Goal: Information Seeking & Learning: Learn about a topic

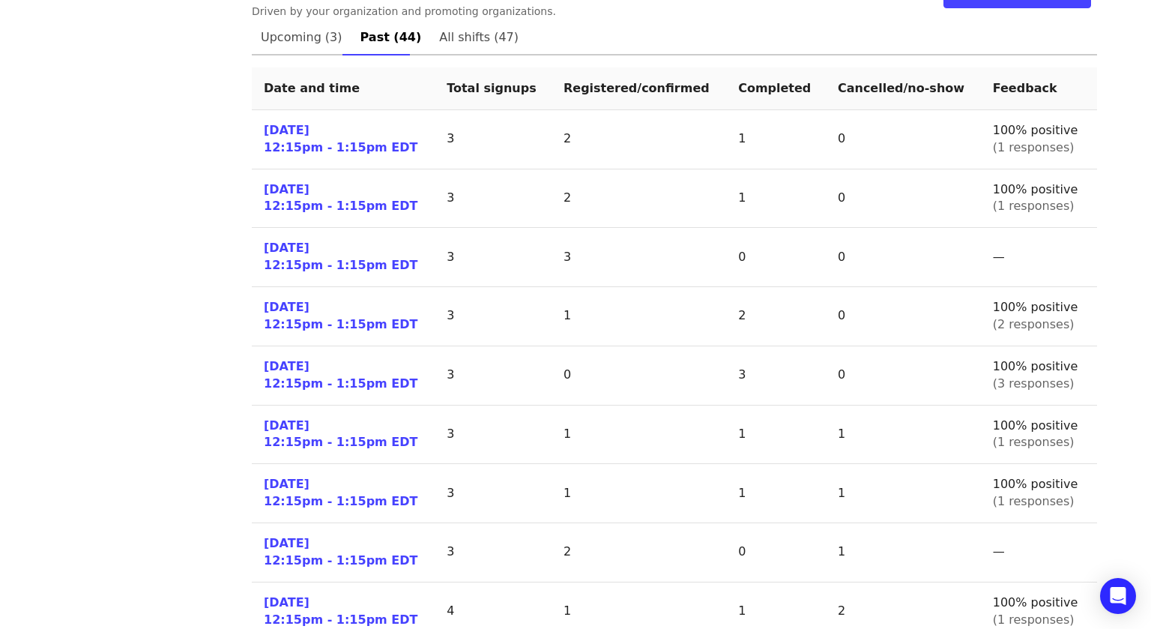
scroll to position [700, 0]
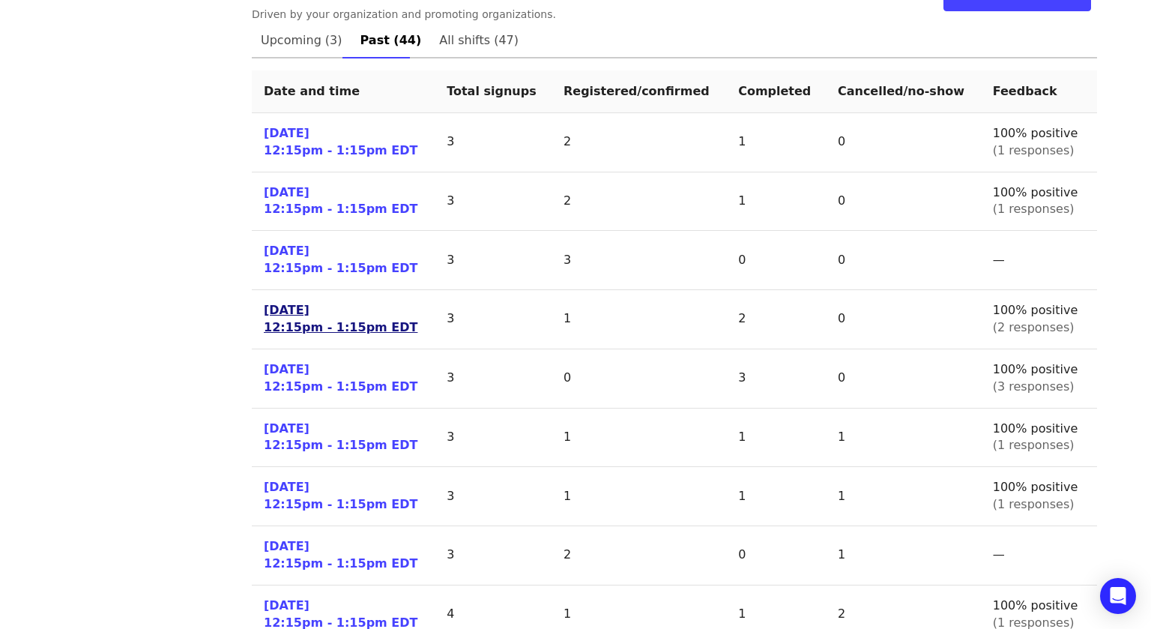
click at [332, 302] on link "[DATE] 12:15pm - 1:15pm EDT" at bounding box center [341, 319] width 154 height 34
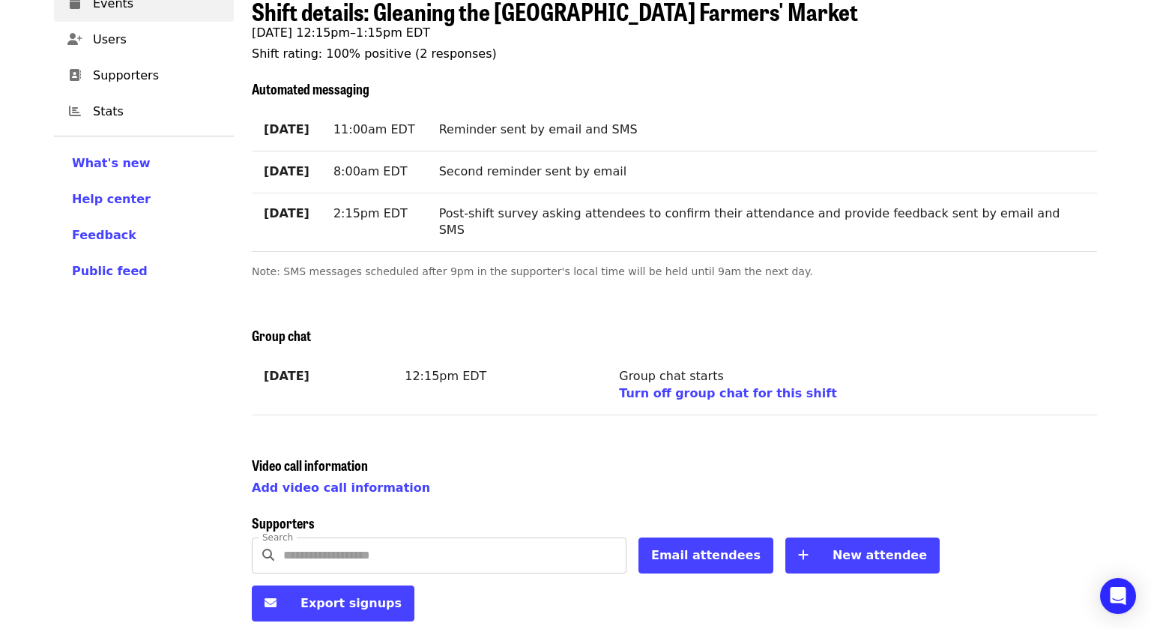
scroll to position [401, 0]
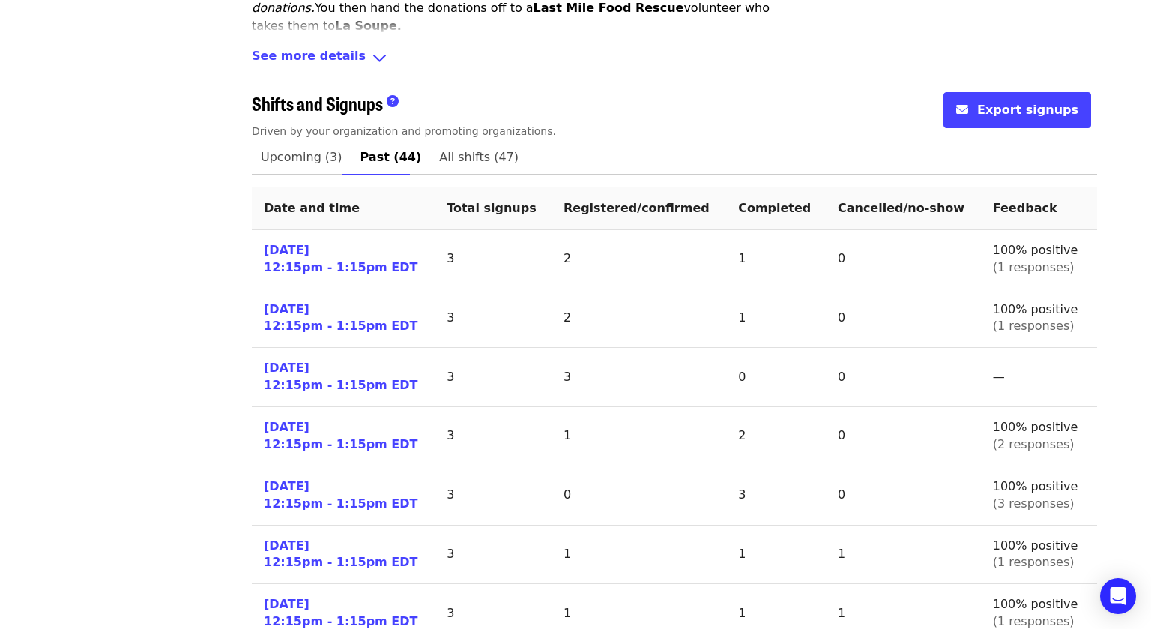
scroll to position [601, 0]
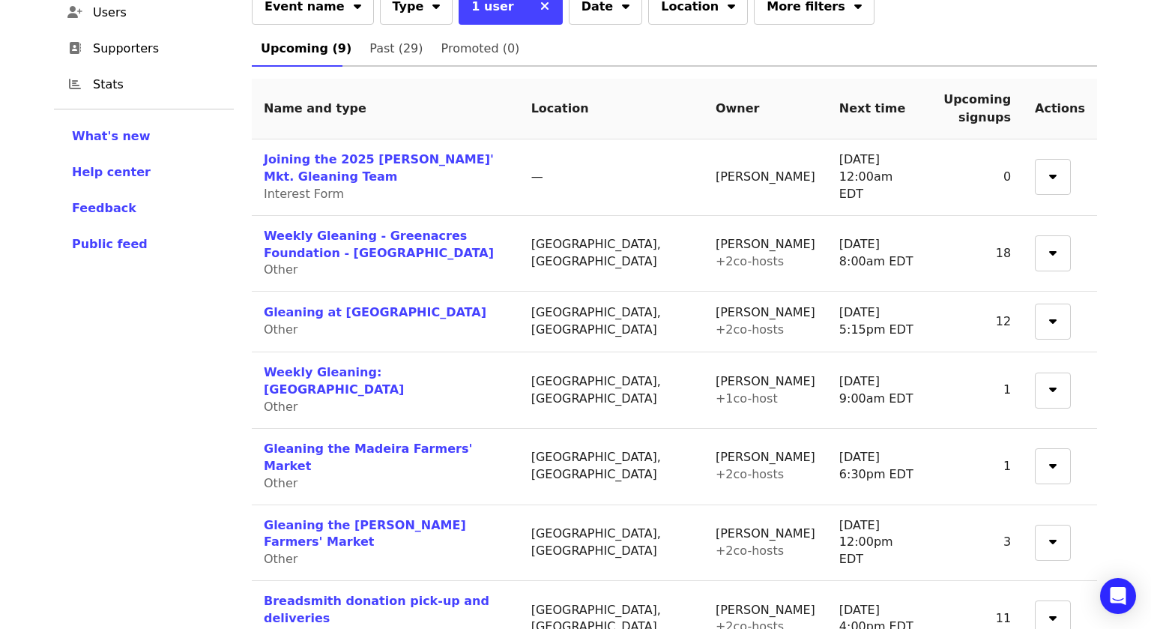
scroll to position [153, 0]
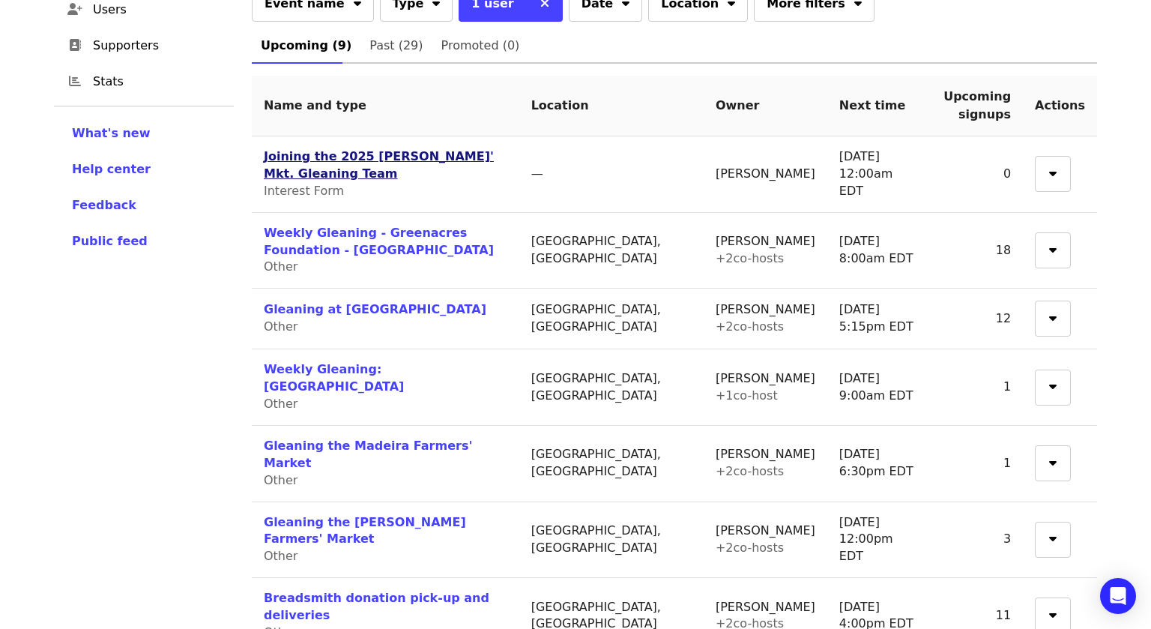
click at [364, 162] on link "Joining the 2025 [PERSON_NAME]' Mkt. Gleaning Team" at bounding box center [379, 164] width 230 height 31
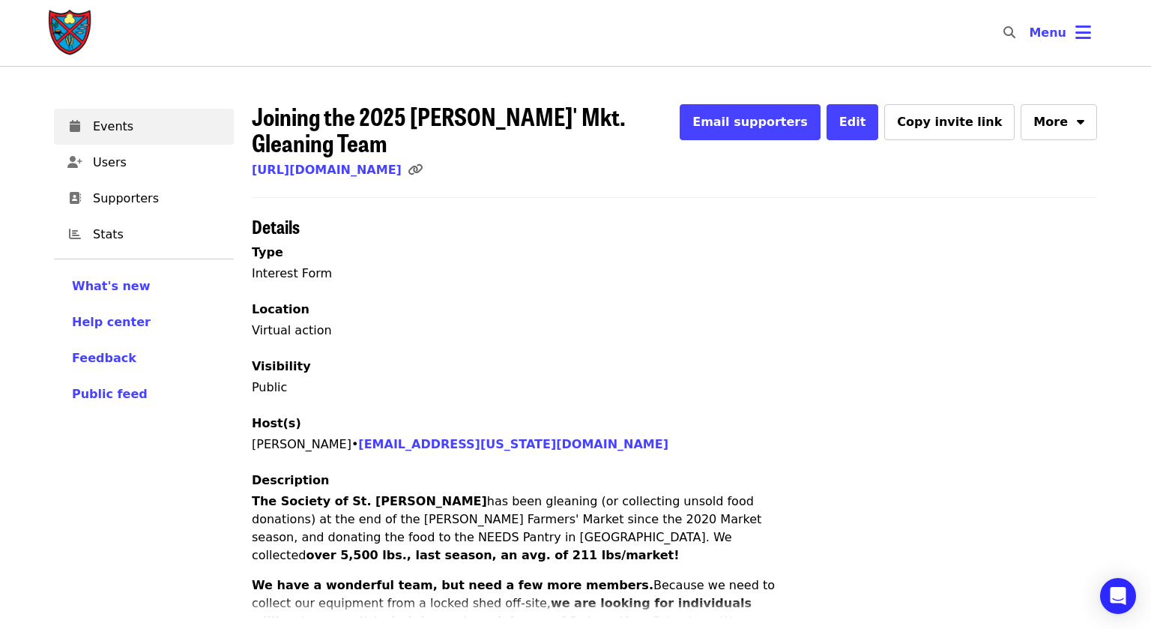
scroll to position [129, 0]
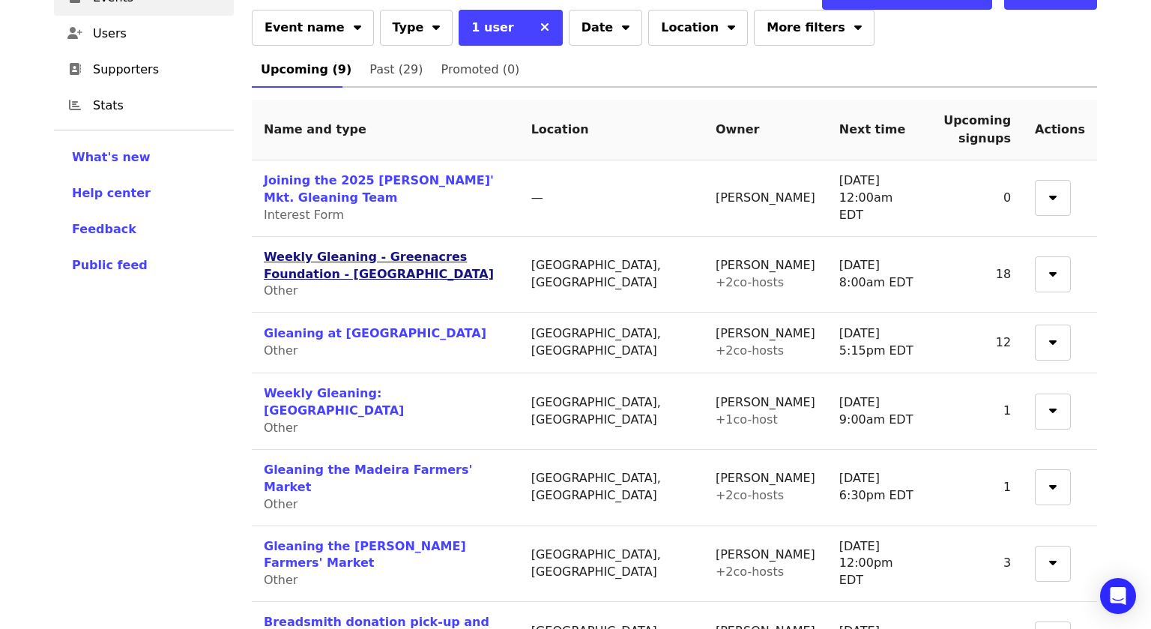
click at [494, 259] on link "Weekly Gleaning - Greenacres Foundation - [GEOGRAPHIC_DATA]" at bounding box center [379, 265] width 230 height 31
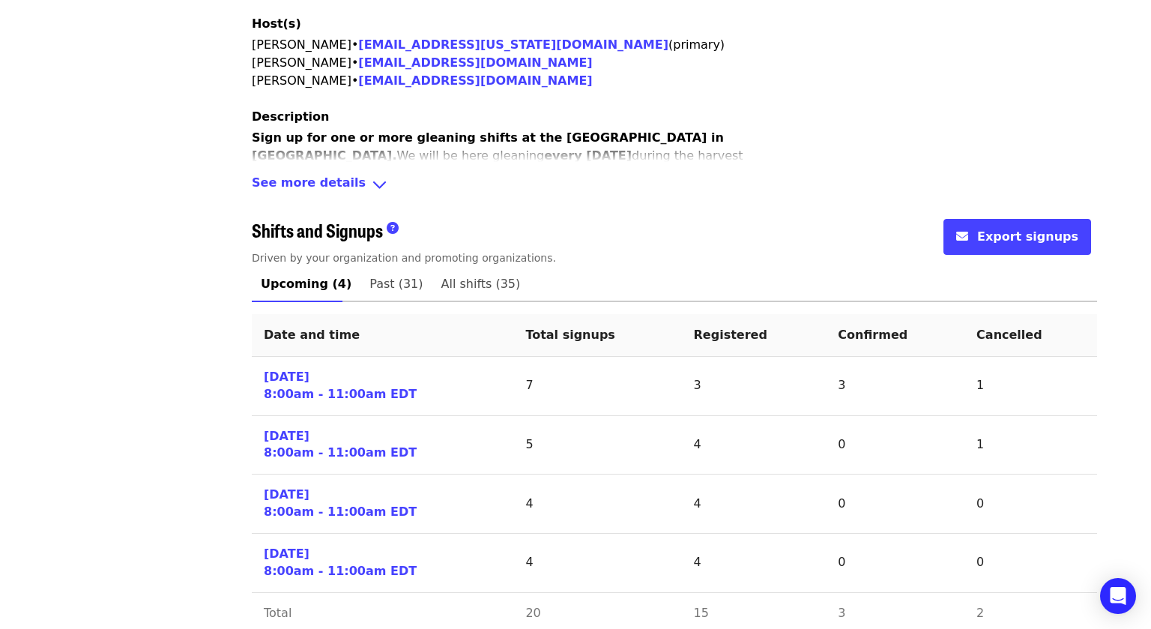
scroll to position [459, 0]
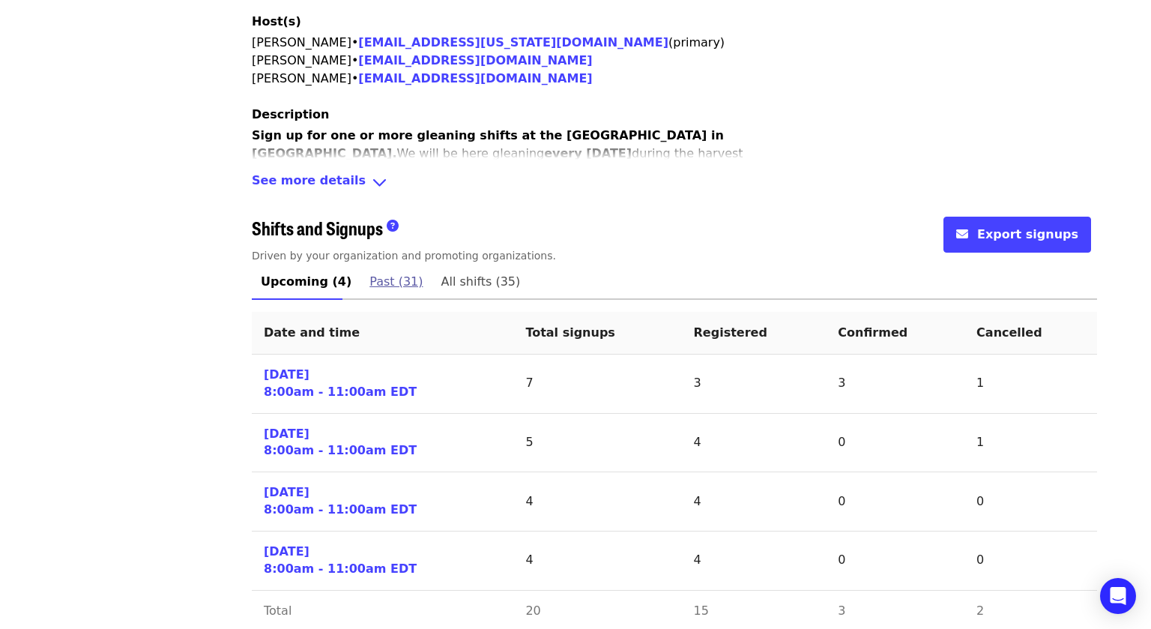
click at [375, 280] on span "Past (31)" at bounding box center [395, 281] width 53 height 21
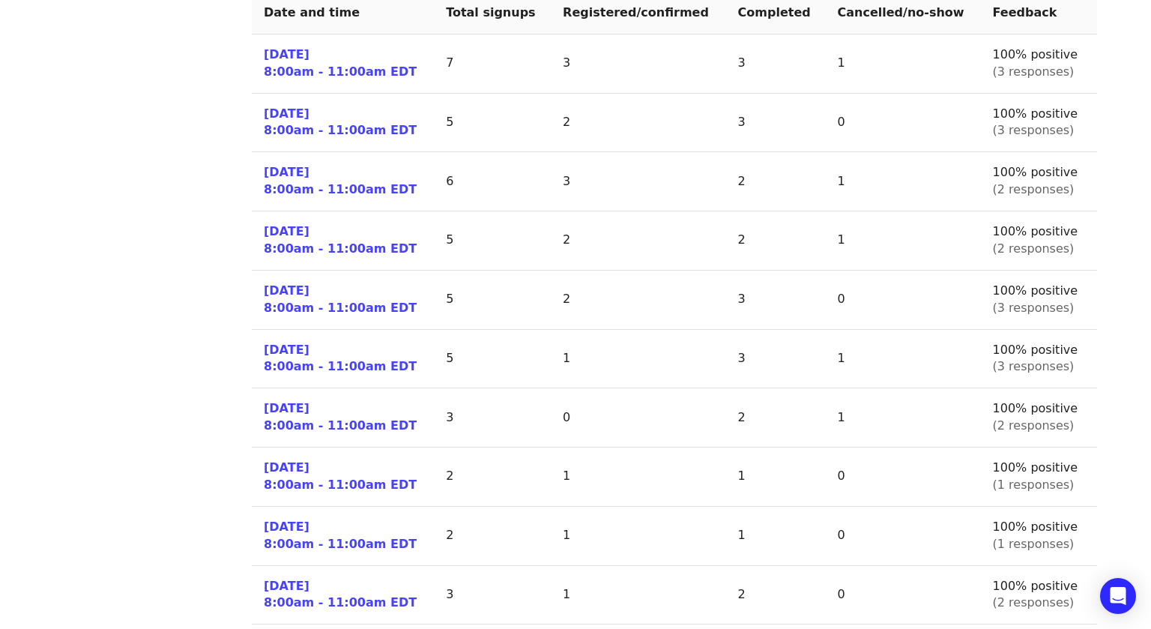
scroll to position [789, 0]
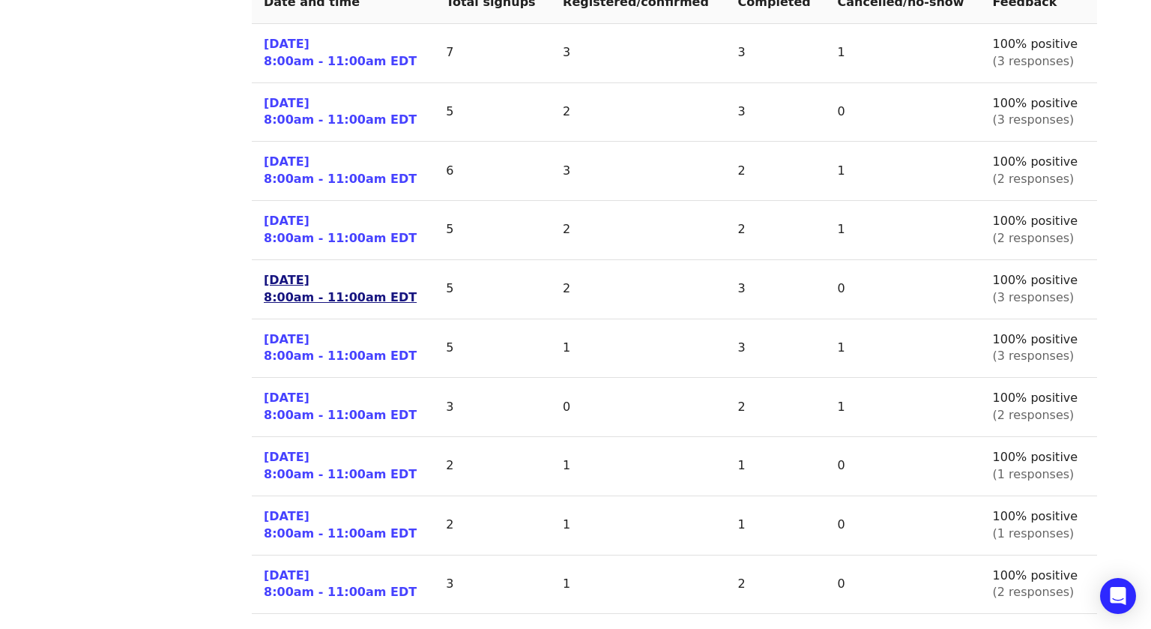
click at [285, 278] on link "[DATE] 8:00am - 11:00am EDT" at bounding box center [340, 289] width 153 height 34
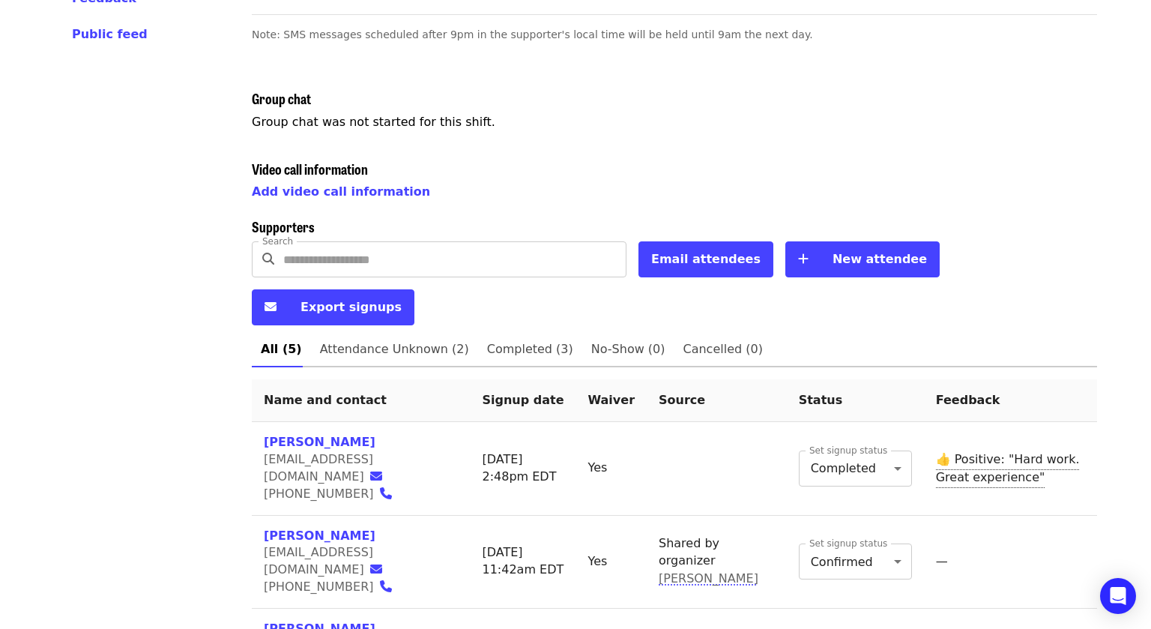
scroll to position [494, 0]
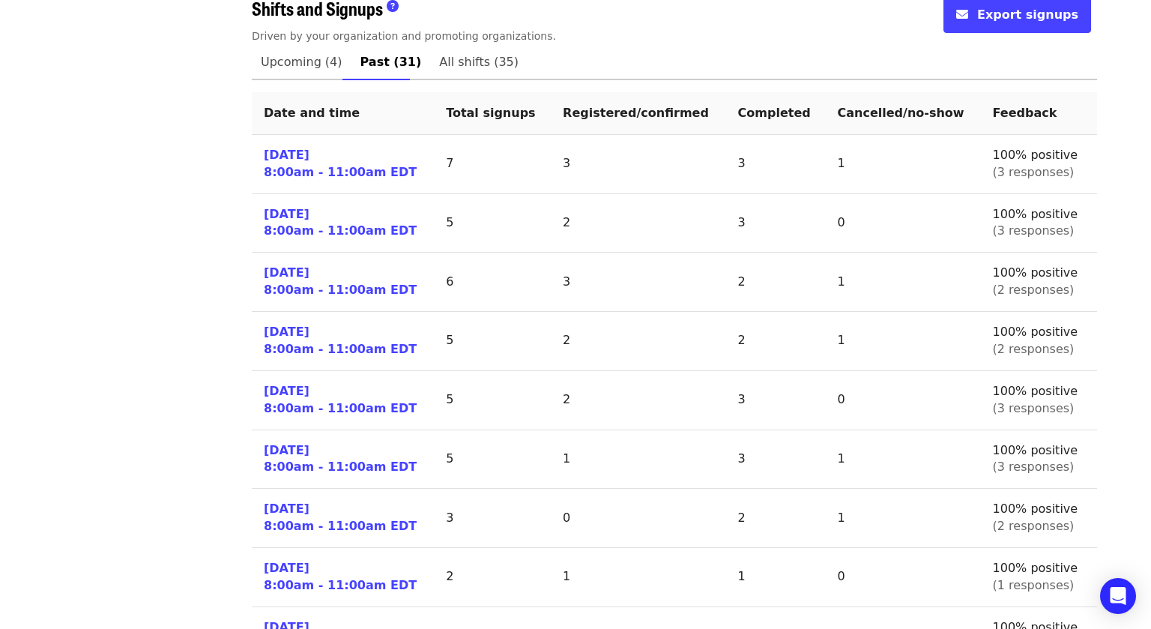
scroll to position [678, 0]
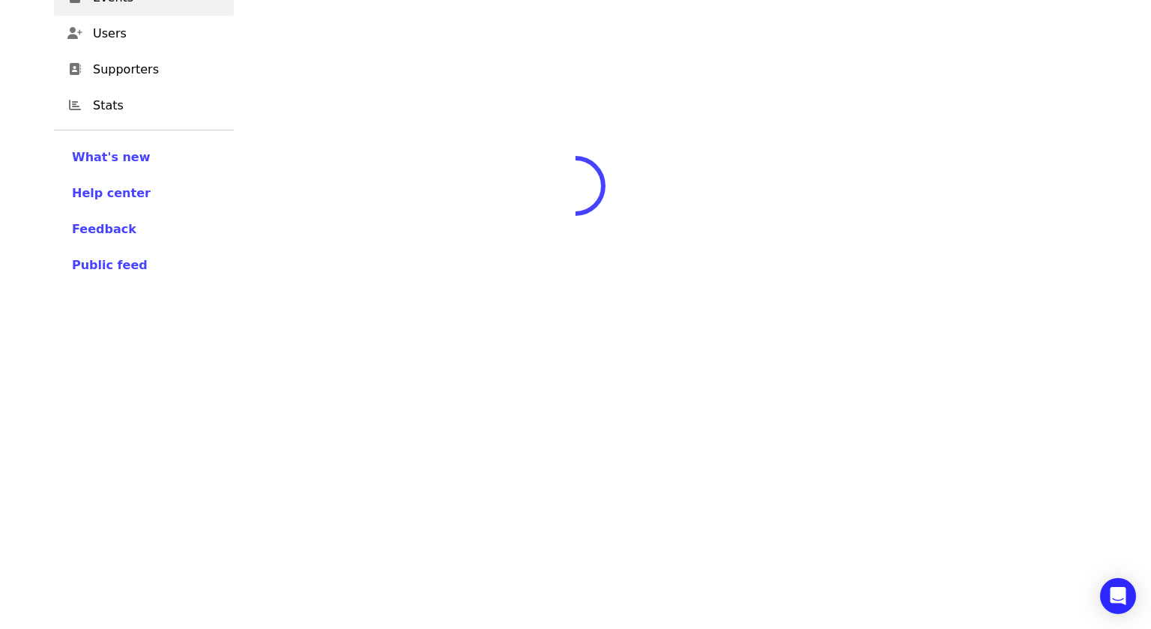
scroll to position [241, 0]
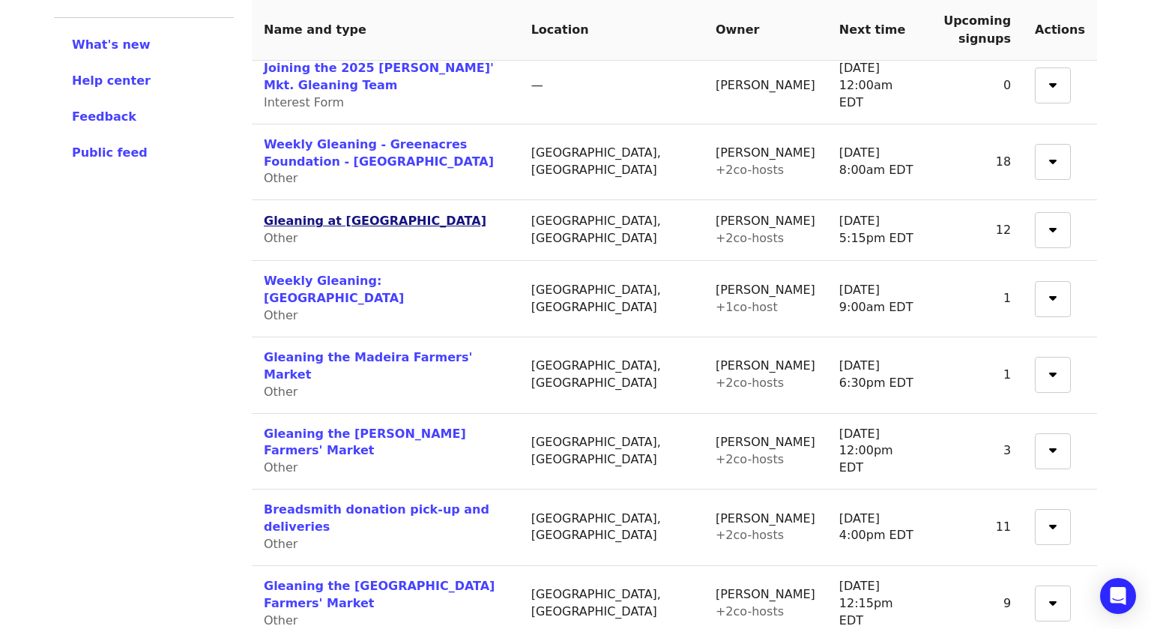
click at [311, 214] on link "Gleaning at [GEOGRAPHIC_DATA]" at bounding box center [375, 221] width 223 height 14
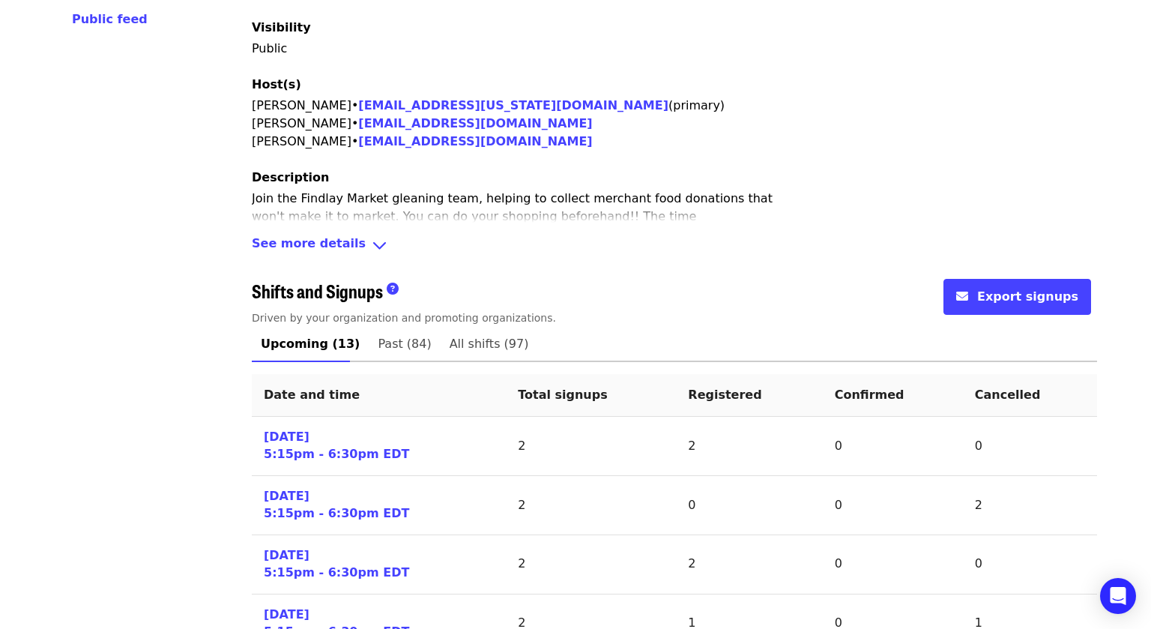
scroll to position [375, 0]
click at [390, 338] on span "Past (84)" at bounding box center [404, 343] width 53 height 21
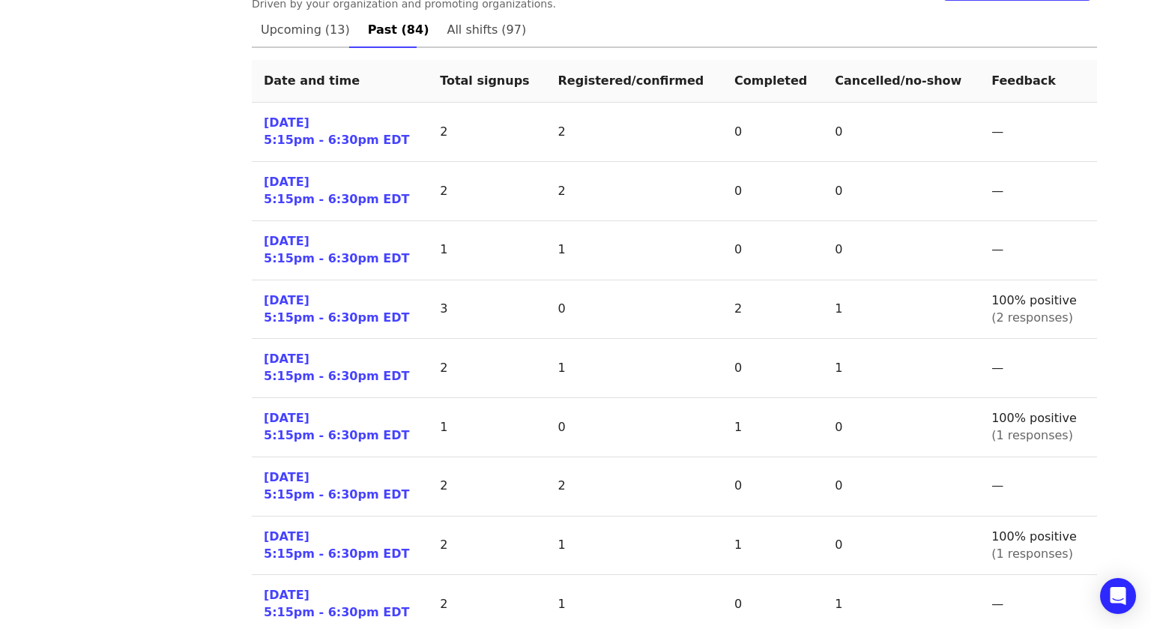
scroll to position [689, 0]
click at [293, 364] on link "[DATE] 5:15pm - 6:30pm EDT" at bounding box center [336, 367] width 145 height 34
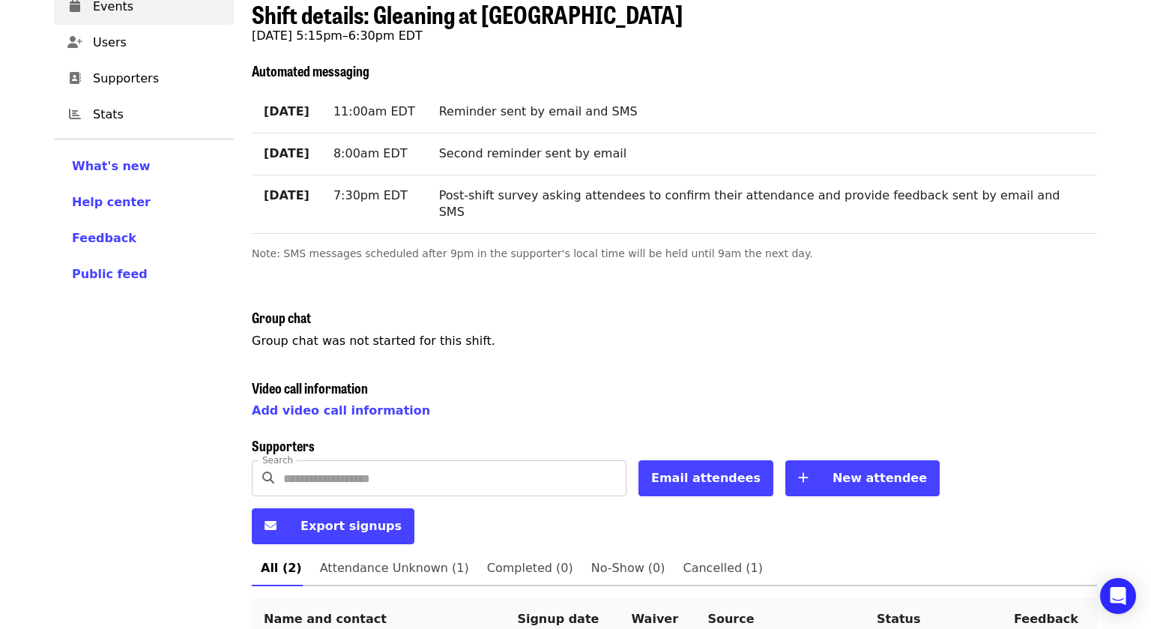
scroll to position [245, 0]
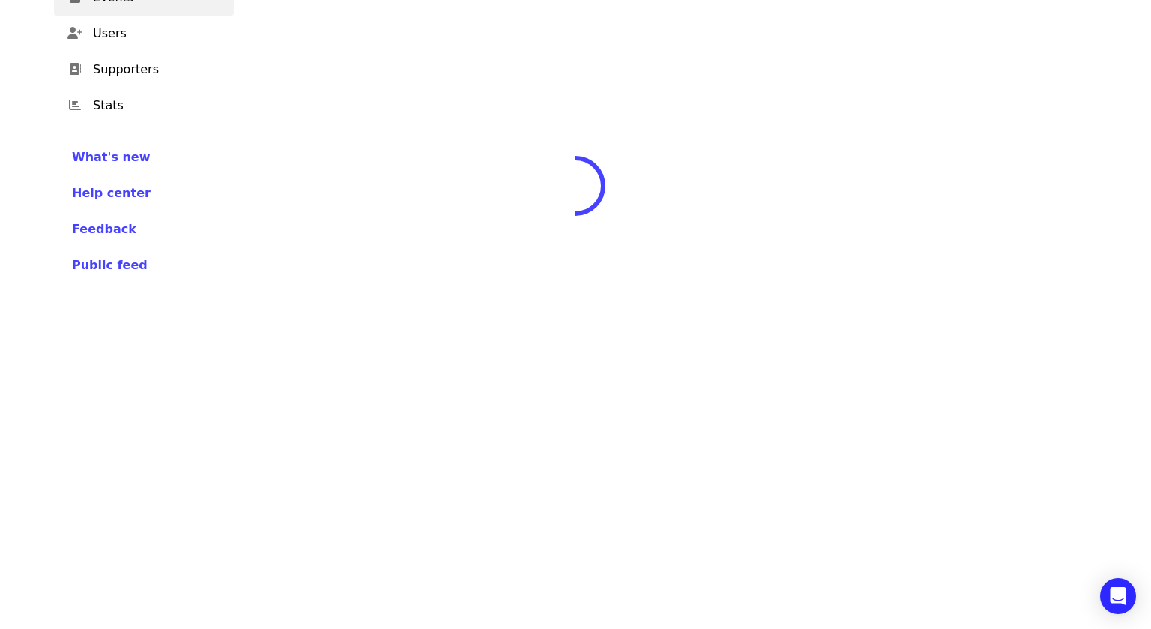
scroll to position [245, 0]
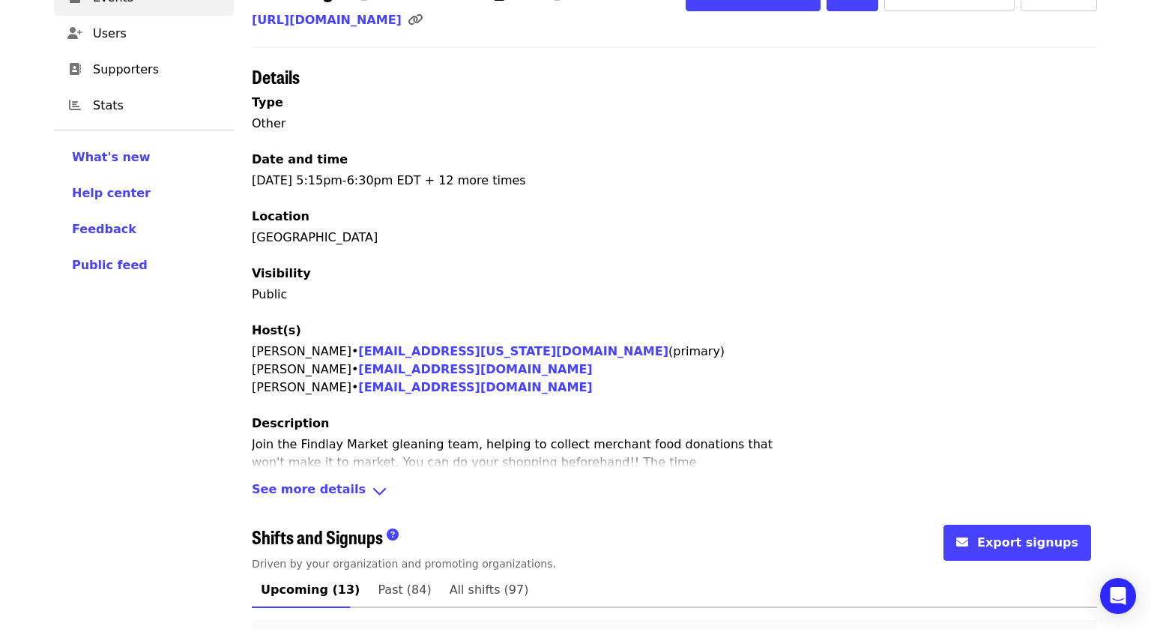
scroll to position [245, 0]
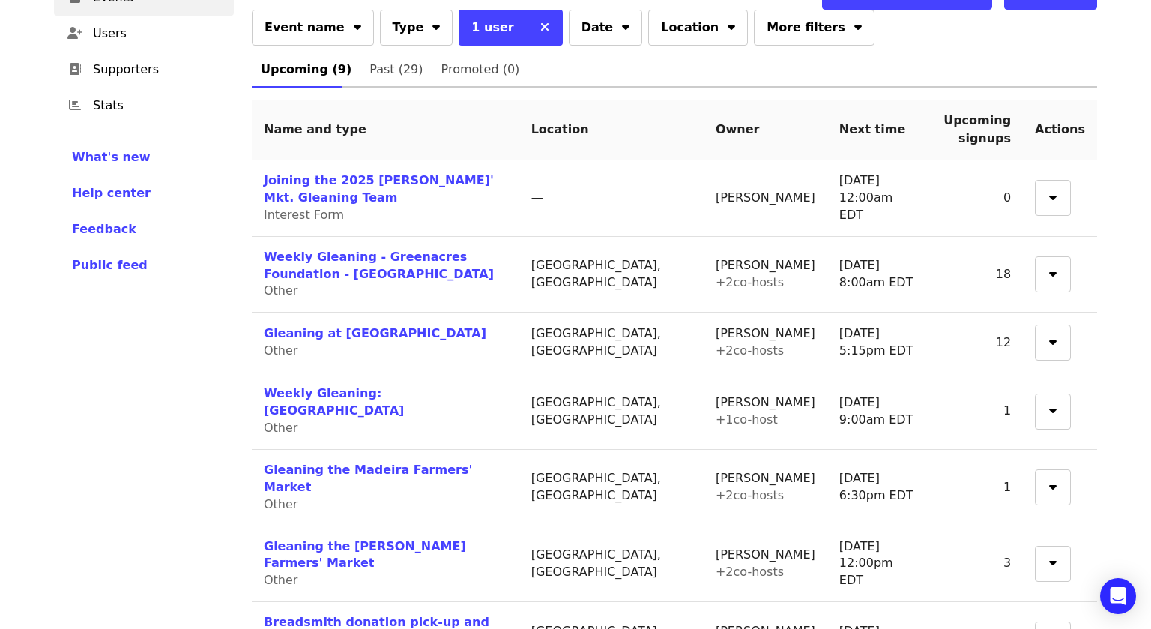
scroll to position [241, 0]
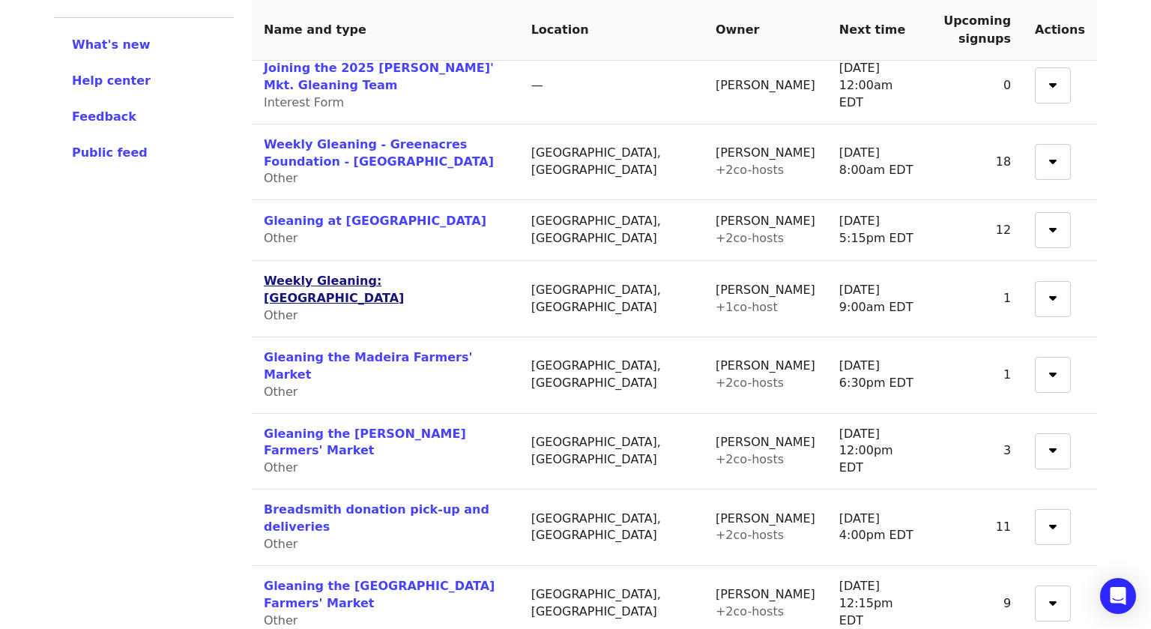
click at [287, 274] on link "Weekly Gleaning: [GEOGRAPHIC_DATA]" at bounding box center [334, 289] width 140 height 31
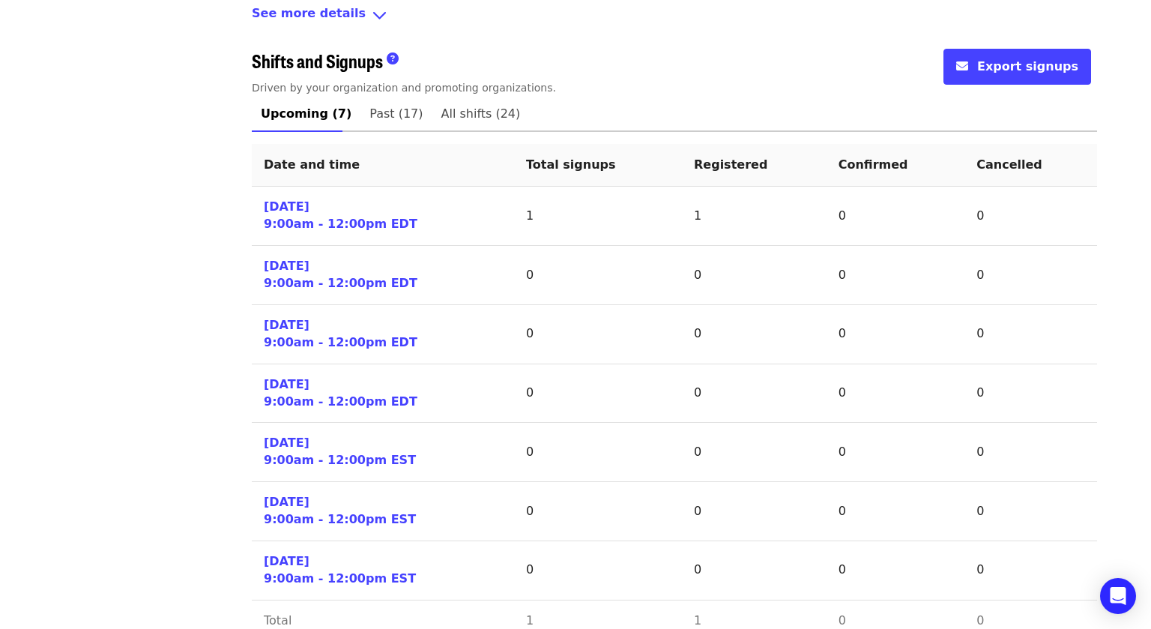
scroll to position [635, 0]
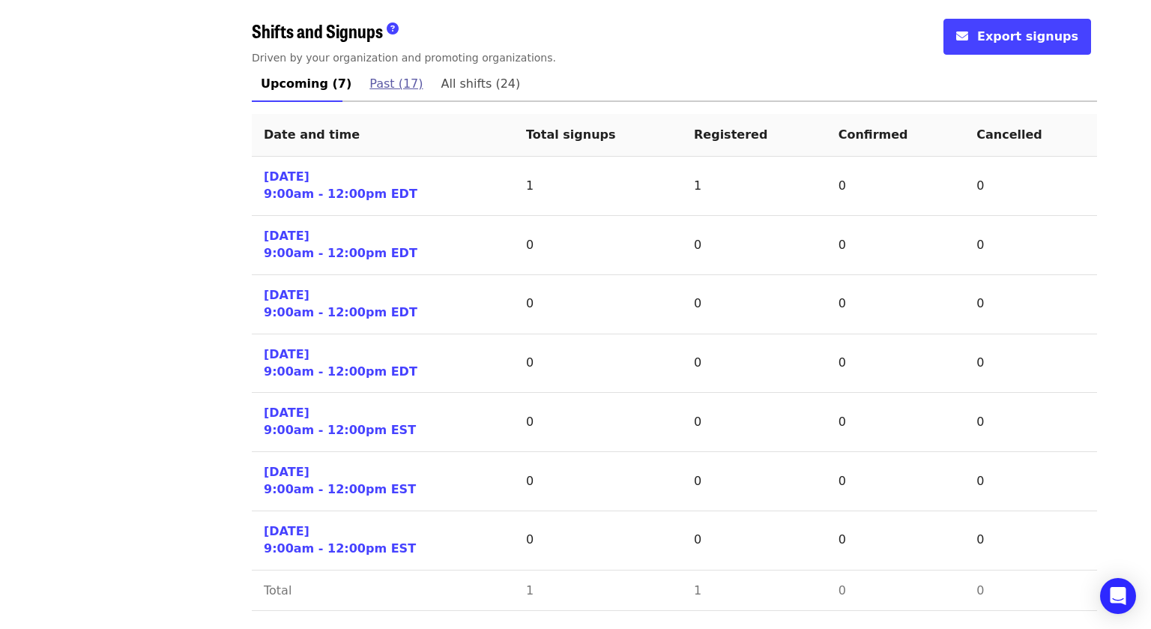
click at [377, 88] on span "Past (17)" at bounding box center [395, 83] width 53 height 21
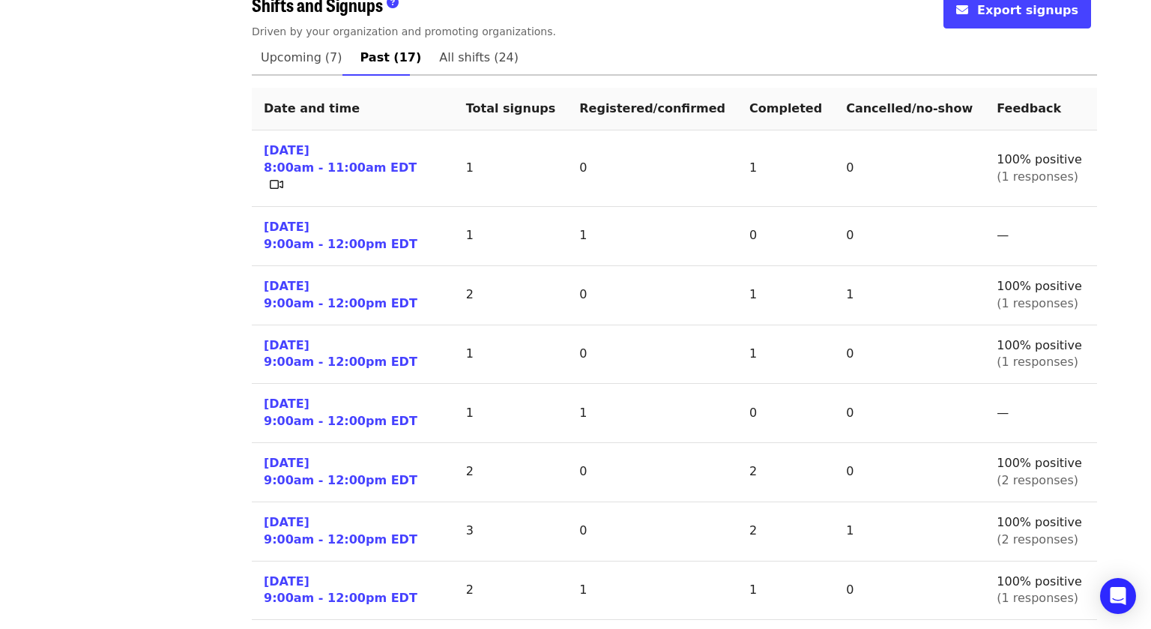
scroll to position [662, 0]
click at [288, 277] on link "[DATE] 9:00am - 12:00pm EDT" at bounding box center [341, 294] width 154 height 34
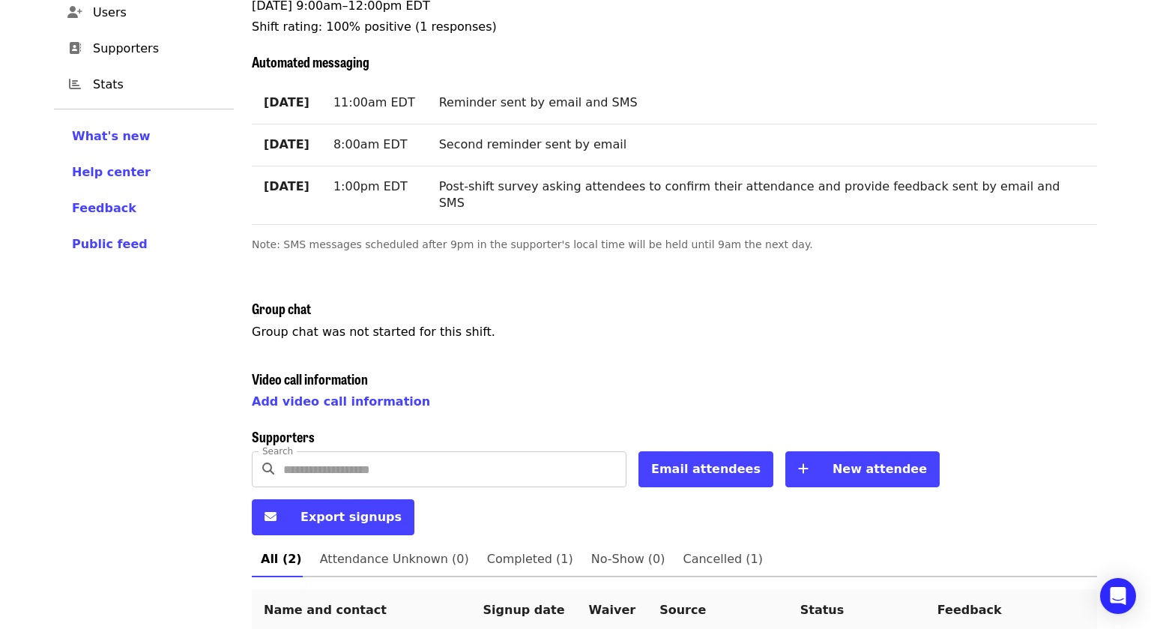
scroll to position [266, 0]
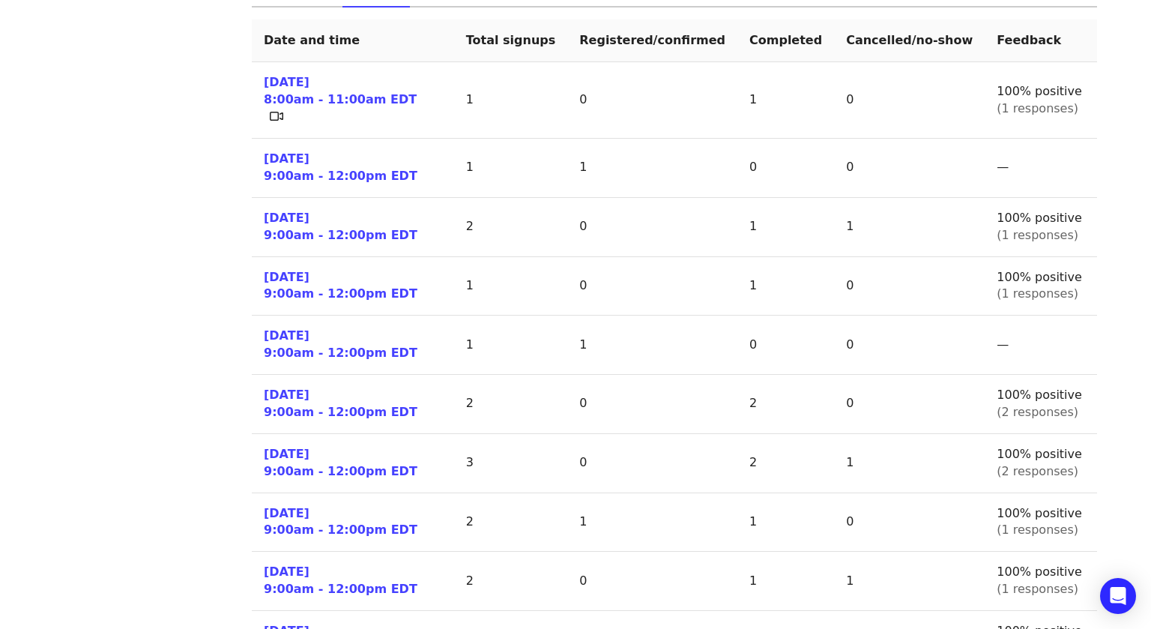
scroll to position [730, 0]
click at [1066, 551] on td "100% positive (1 responses)" at bounding box center [1041, 580] width 112 height 59
click at [308, 150] on link "[DATE] 9:00am - 12:00pm EDT" at bounding box center [341, 167] width 154 height 34
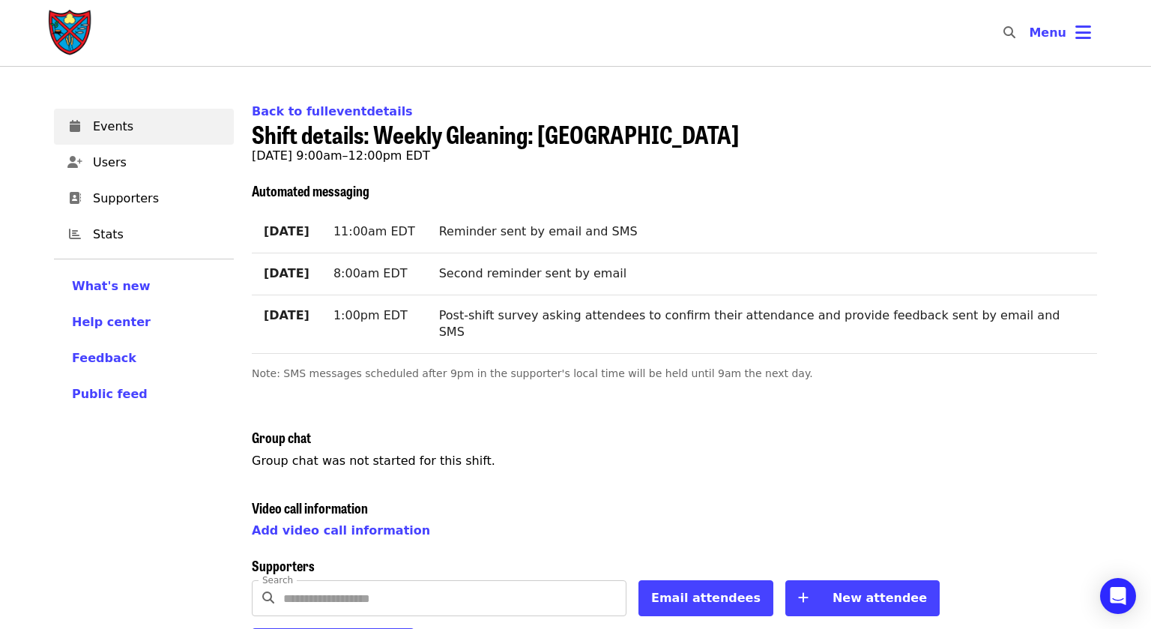
scroll to position [169, 0]
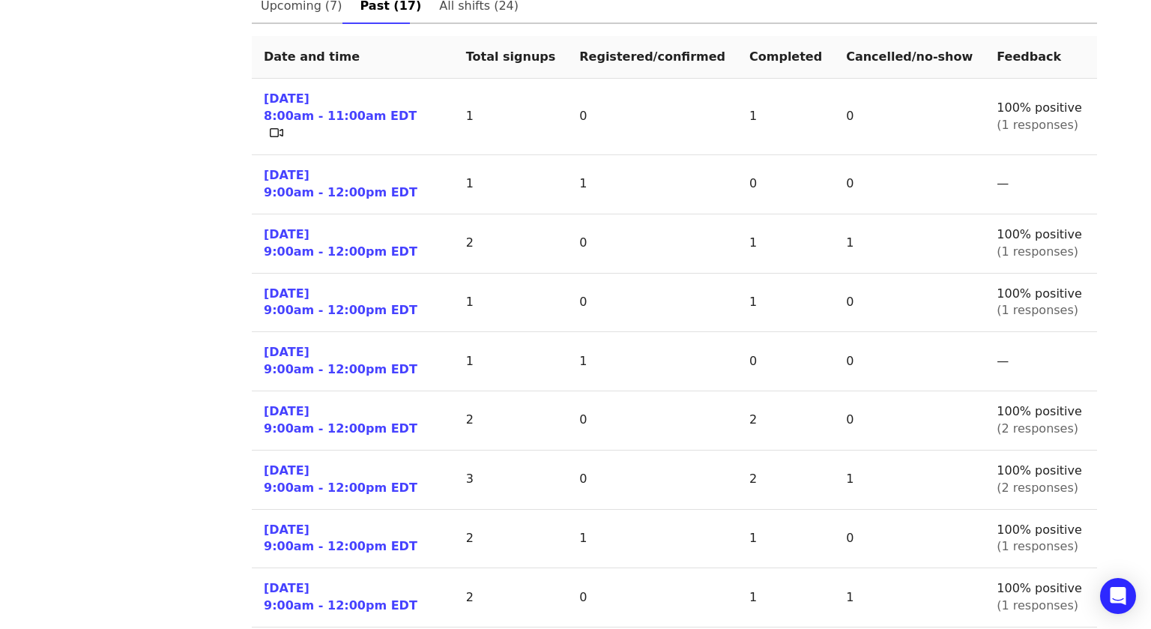
scroll to position [711, 0]
click at [290, 179] on link "[DATE] 9:00am - 12:00pm EDT" at bounding box center [341, 186] width 154 height 34
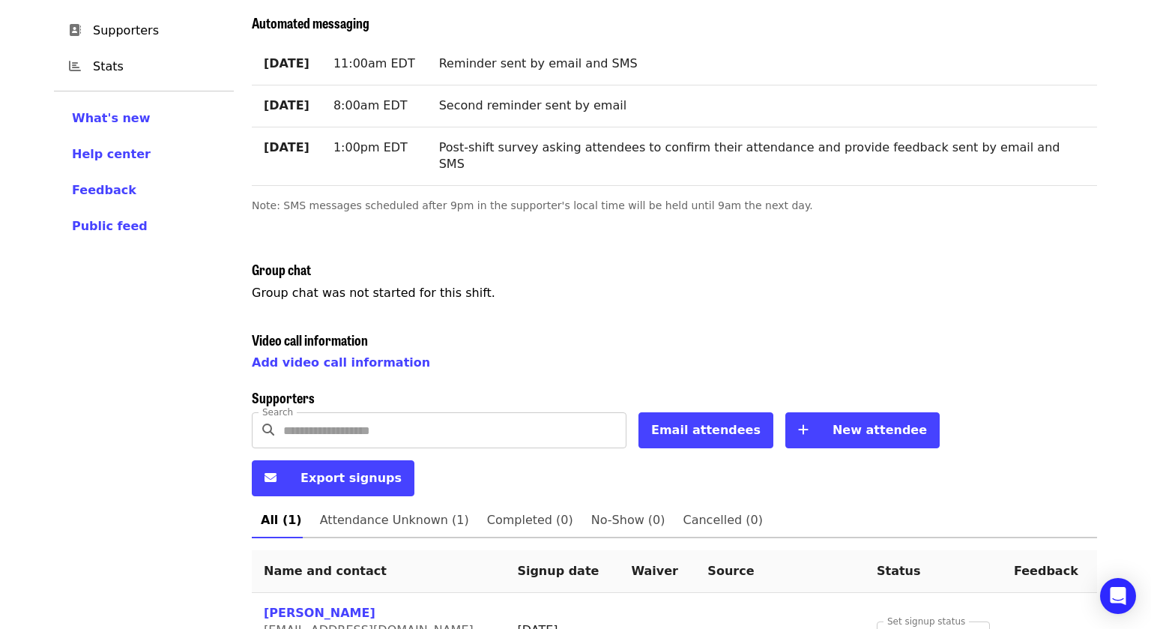
scroll to position [169, 0]
click at [977, 570] on body "Skip to content ​ Menu Events Users Supporters Stats What's new Help center Fee…" at bounding box center [575, 268] width 1151 height 875
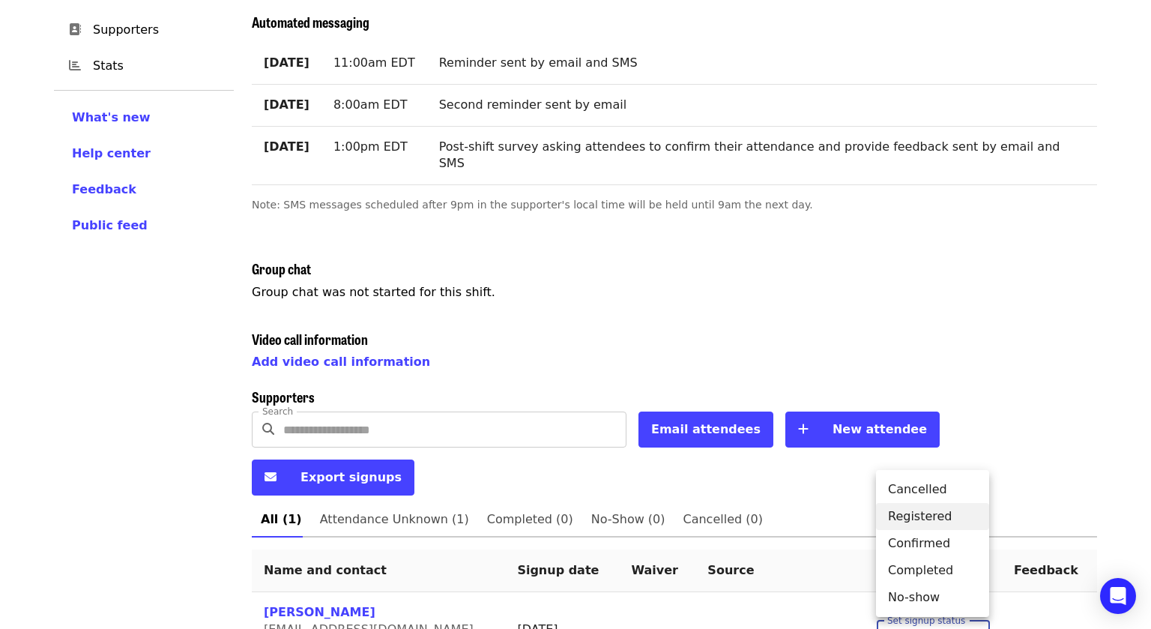
click at [931, 490] on li "Cancelled" at bounding box center [932, 489] width 113 height 27
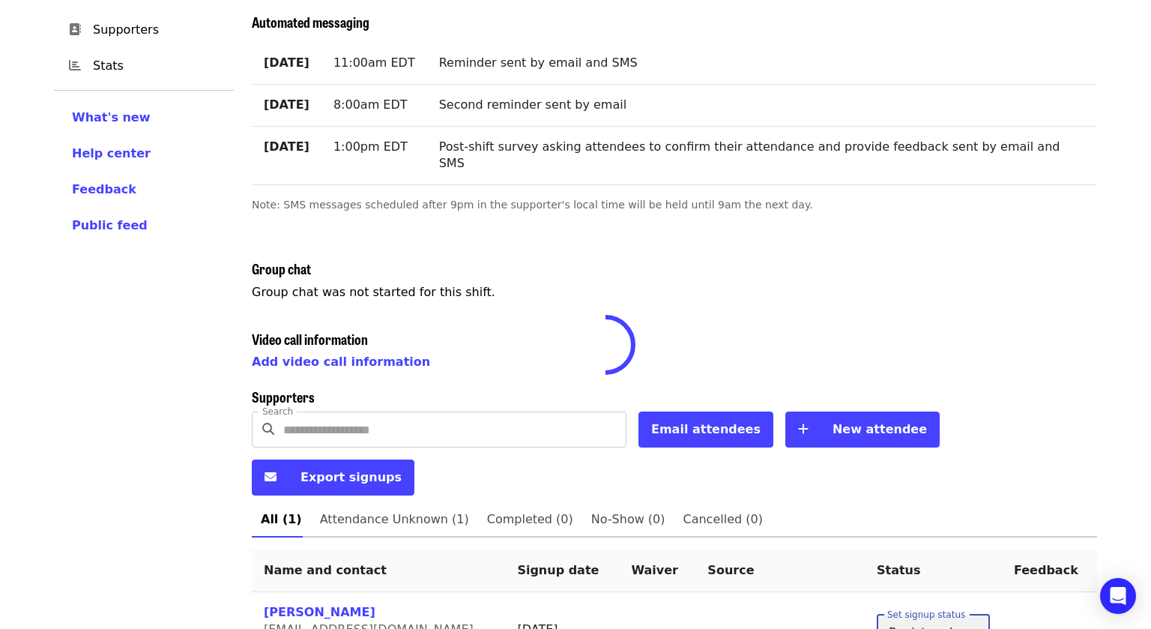
type input "*"
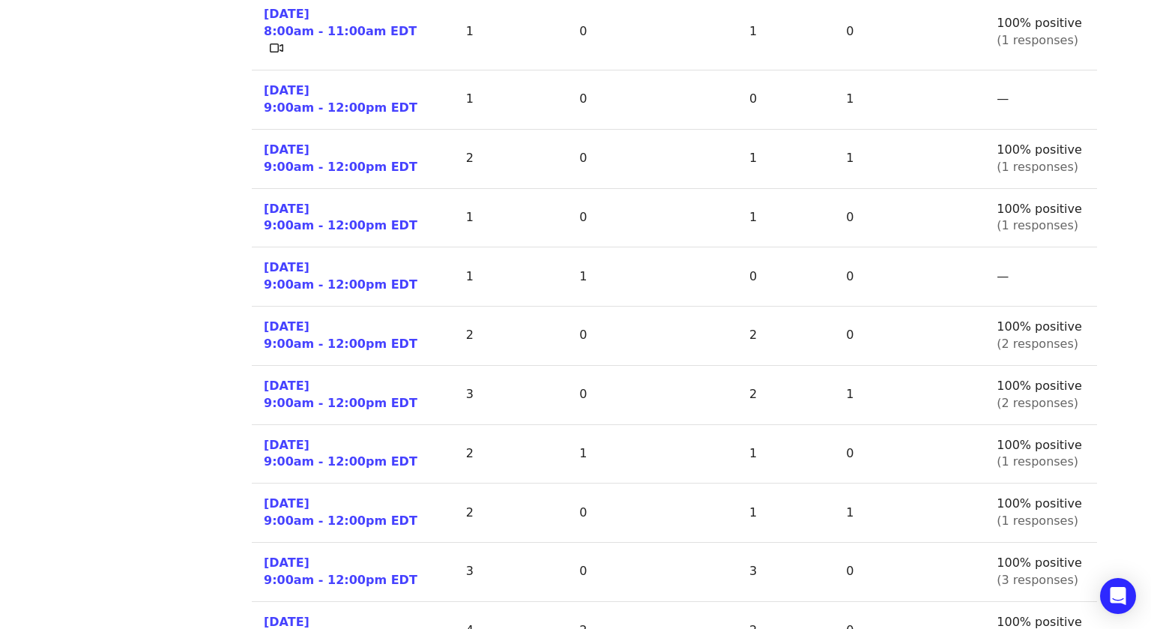
scroll to position [800, 0]
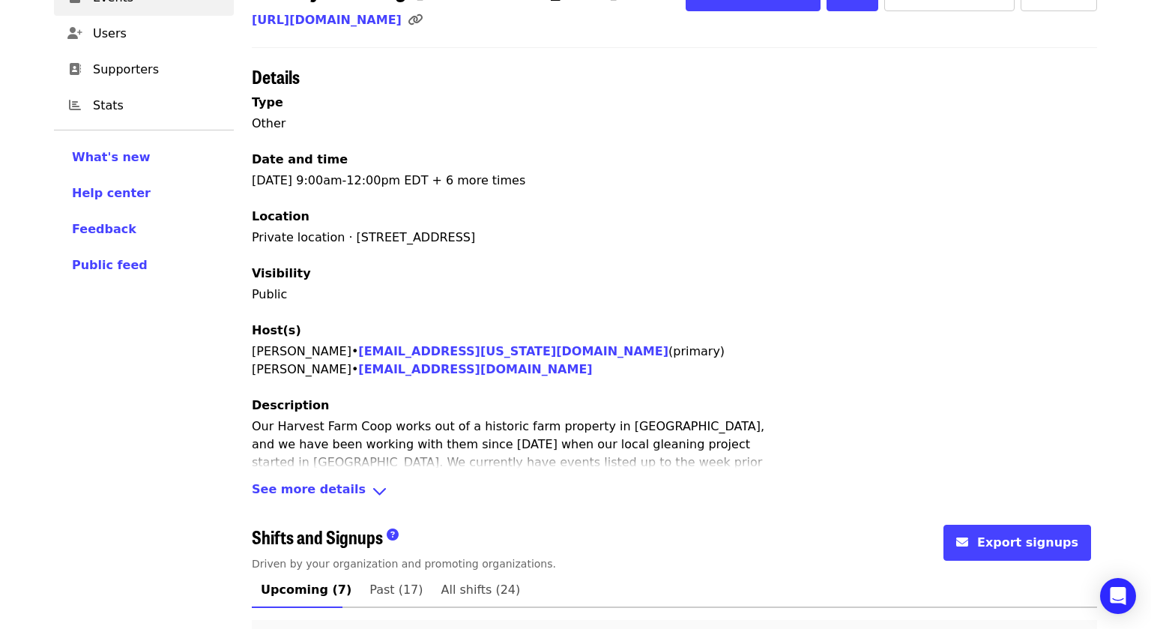
scroll to position [635, 0]
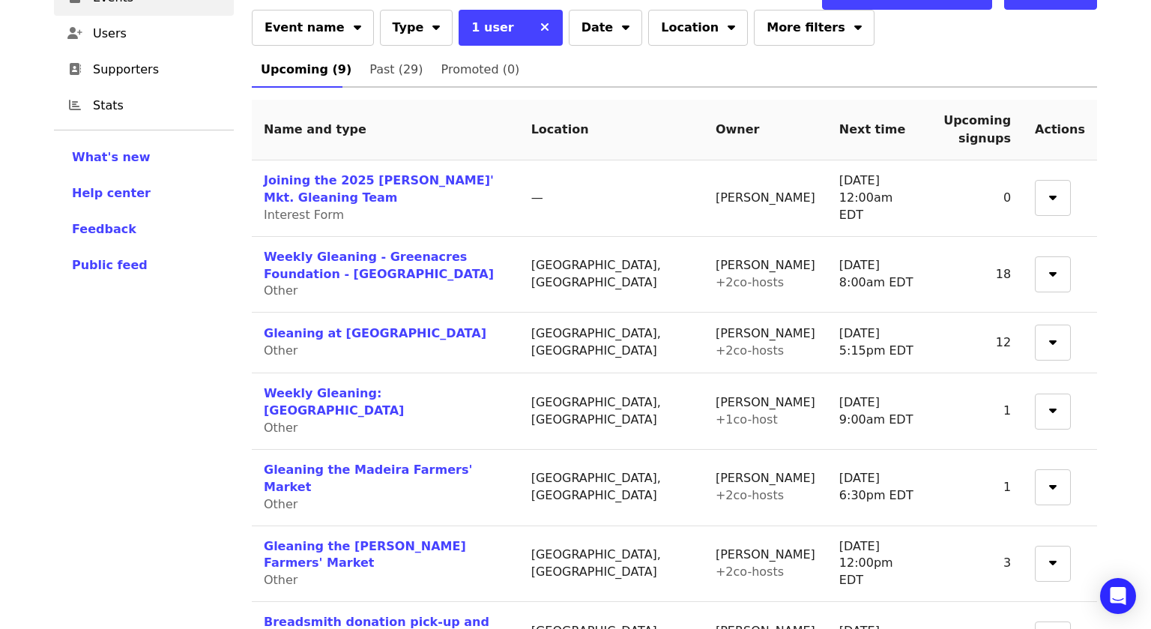
scroll to position [241, 0]
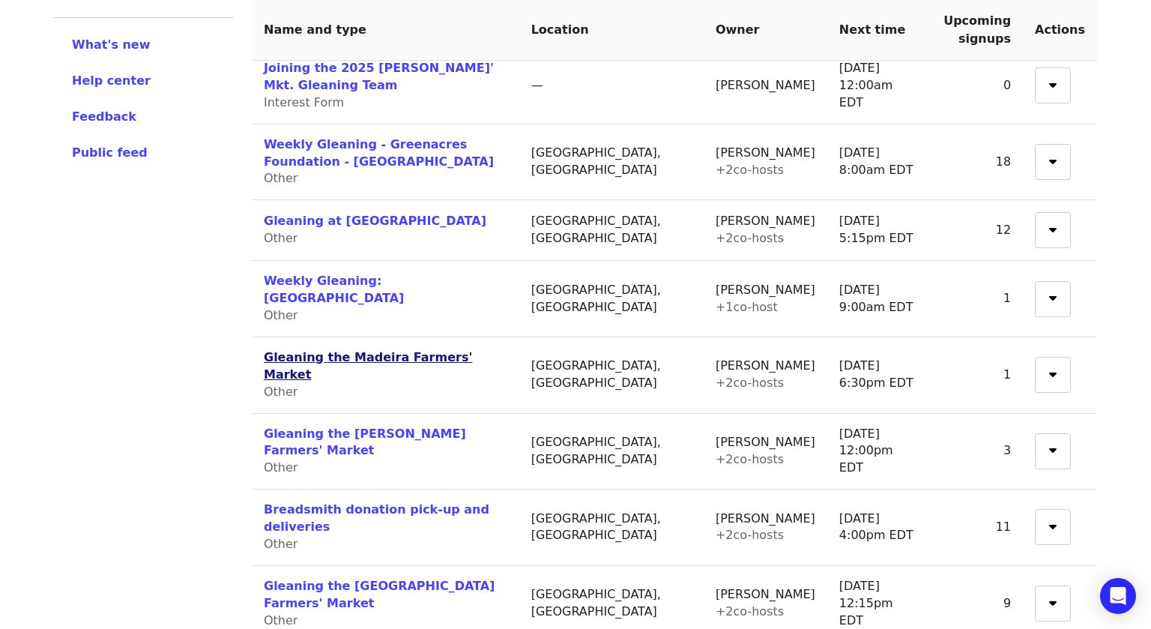
click at [462, 350] on link "Gleaning the Madeira Farmers' Market" at bounding box center [368, 365] width 208 height 31
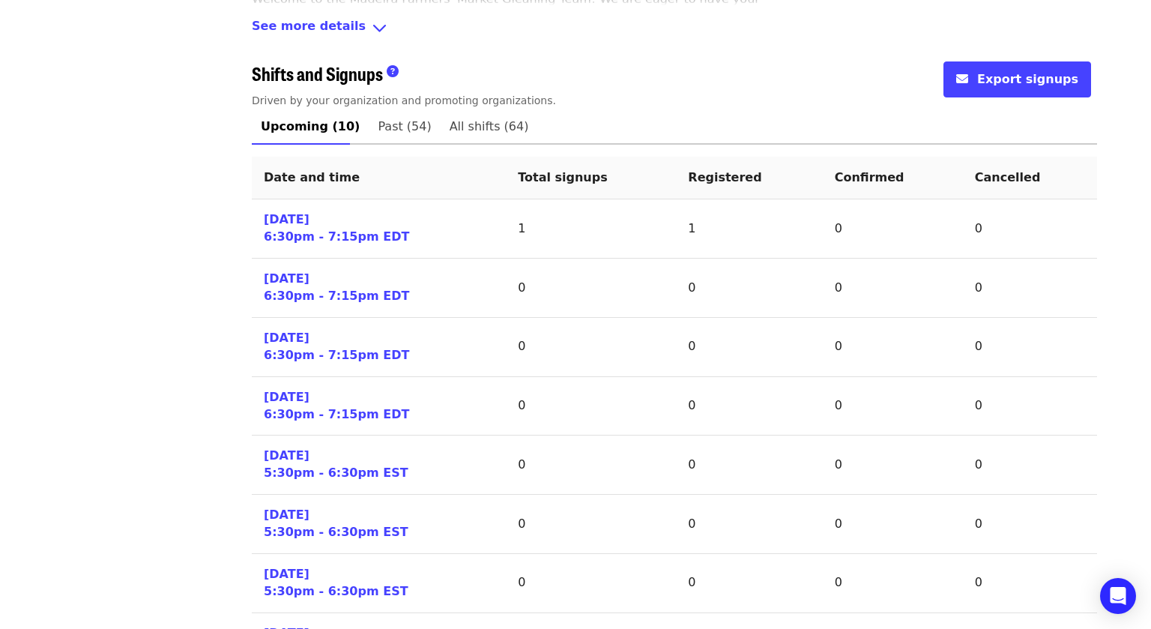
scroll to position [593, 0]
click at [380, 123] on span "Past (54)" at bounding box center [404, 125] width 53 height 21
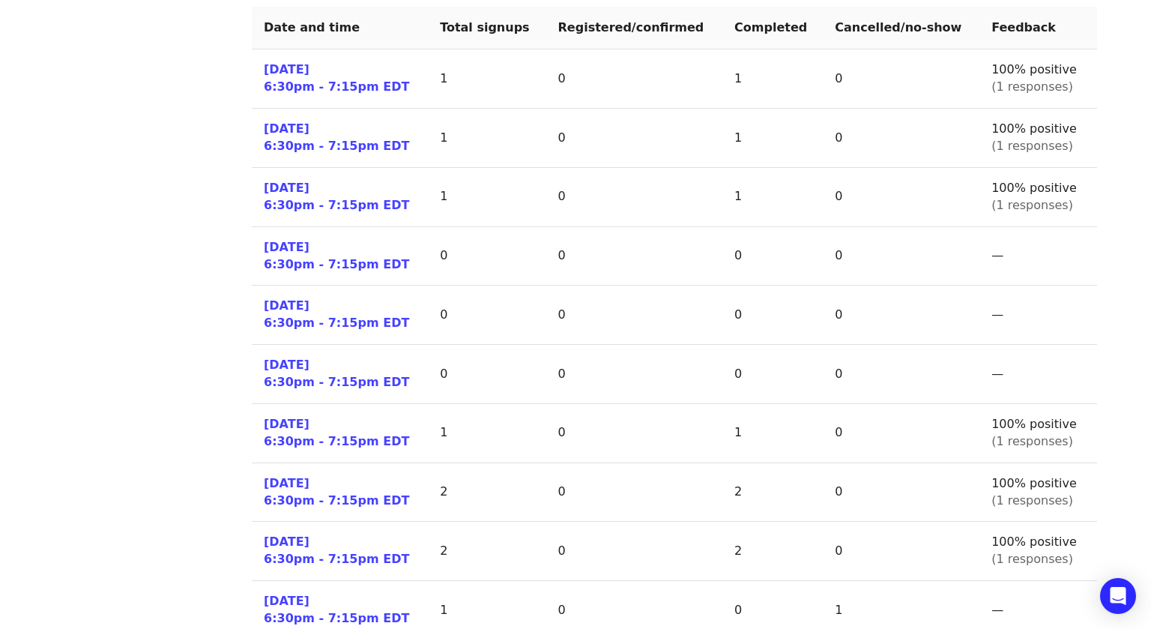
scroll to position [743, 0]
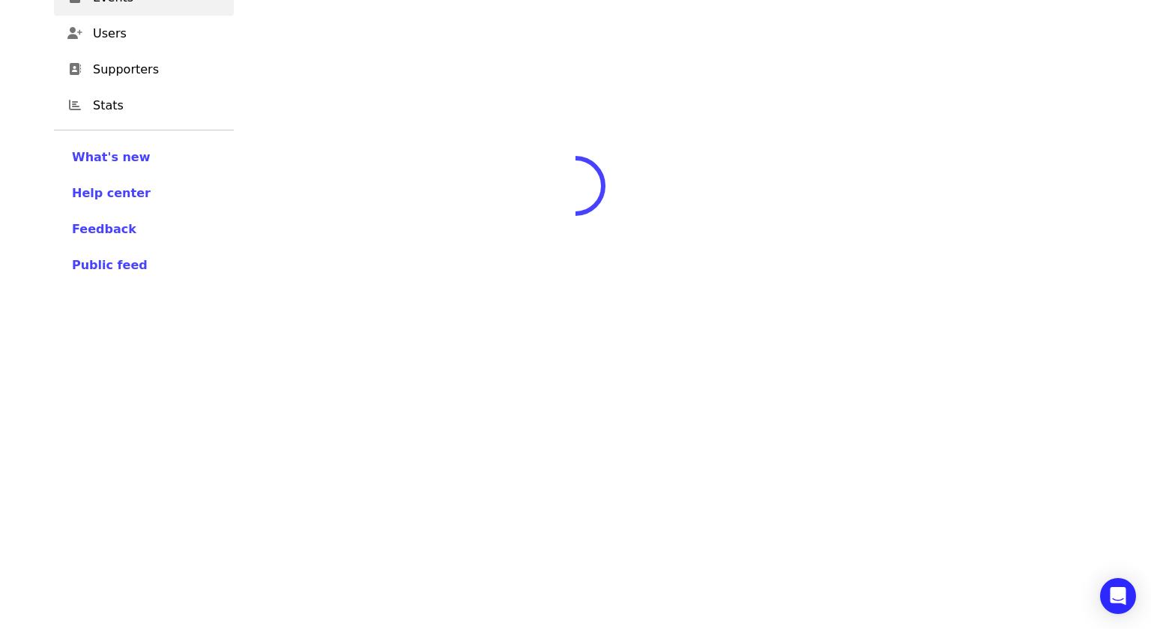
scroll to position [743, 0]
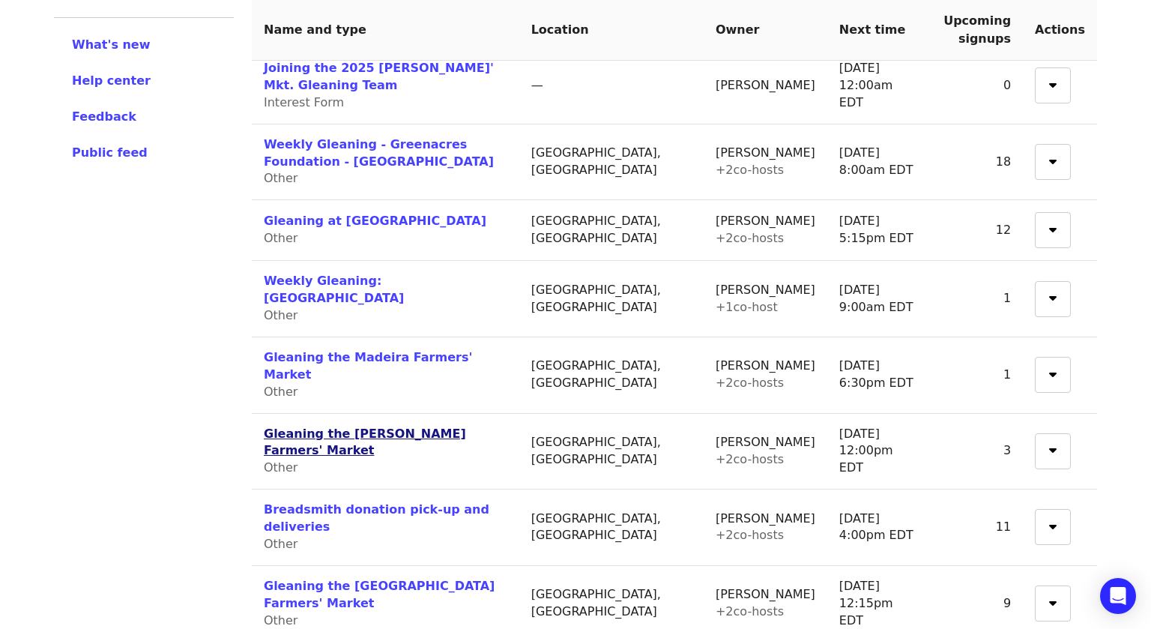
click at [459, 426] on link "Gleaning the [PERSON_NAME] Farmers' Market" at bounding box center [365, 441] width 202 height 31
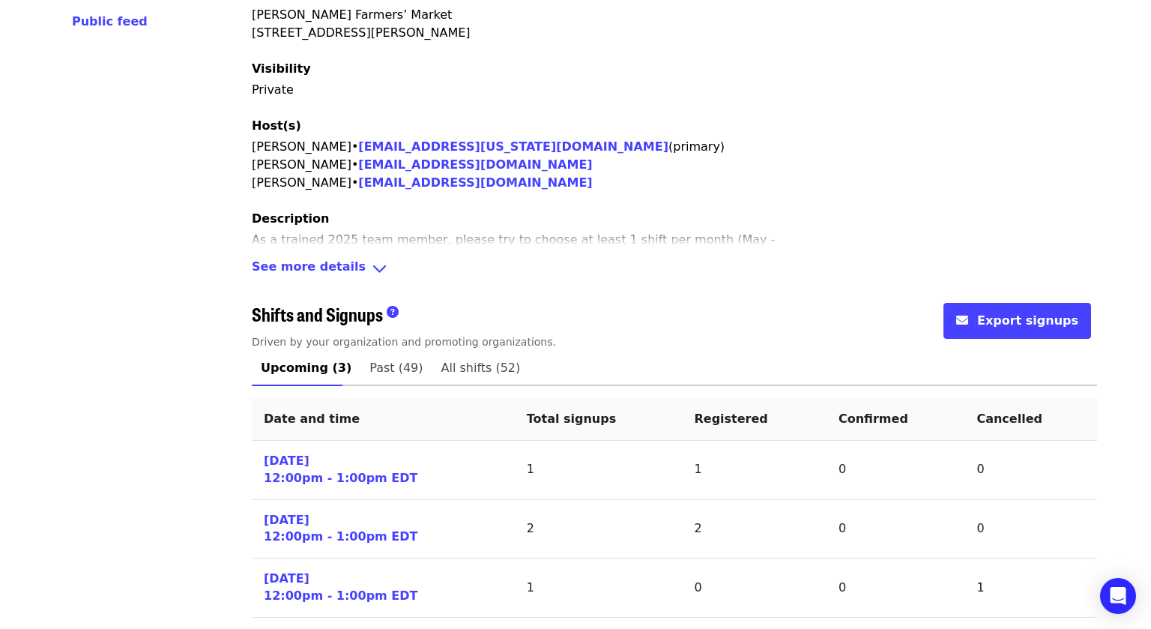
scroll to position [399, 0]
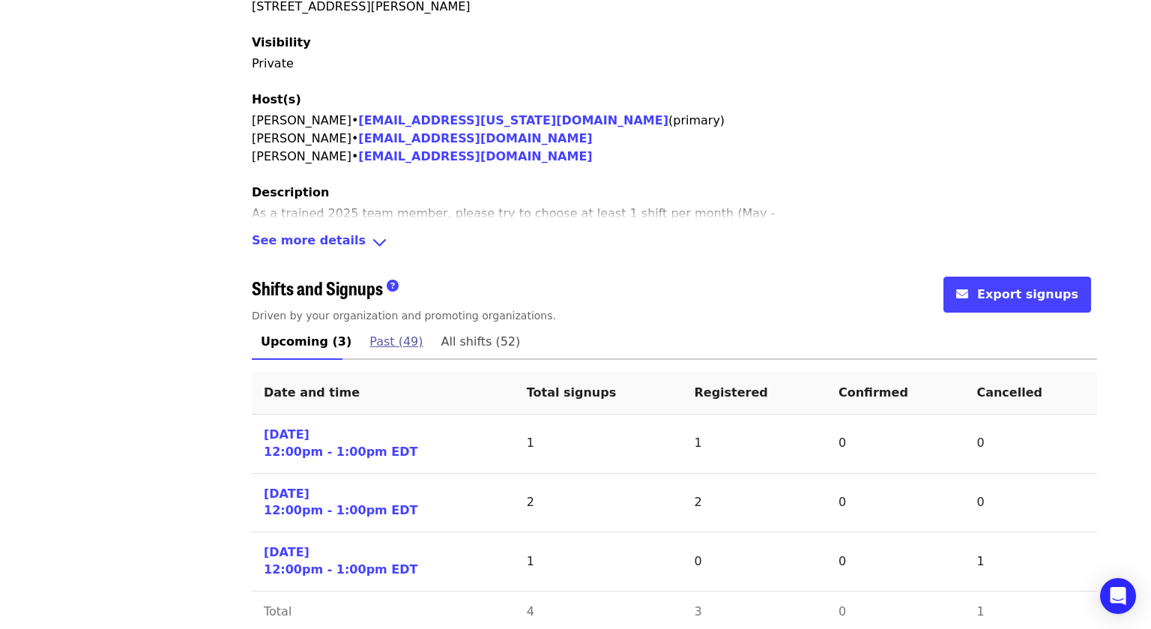
click at [369, 331] on span "Past (49)" at bounding box center [395, 341] width 53 height 21
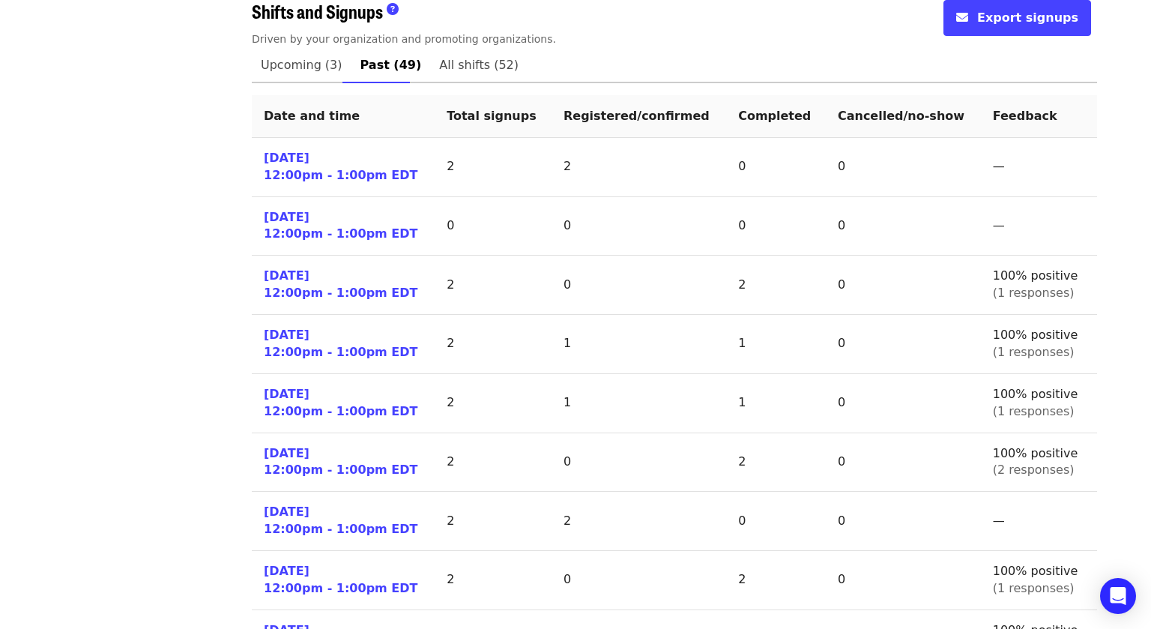
scroll to position [676, 0]
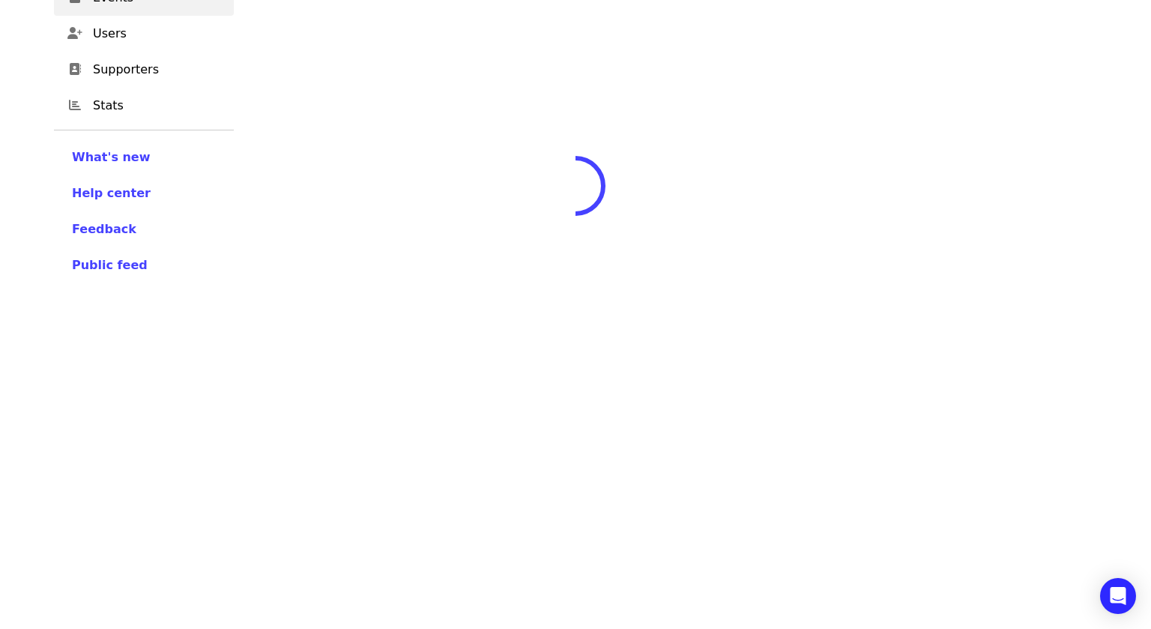
scroll to position [241, 0]
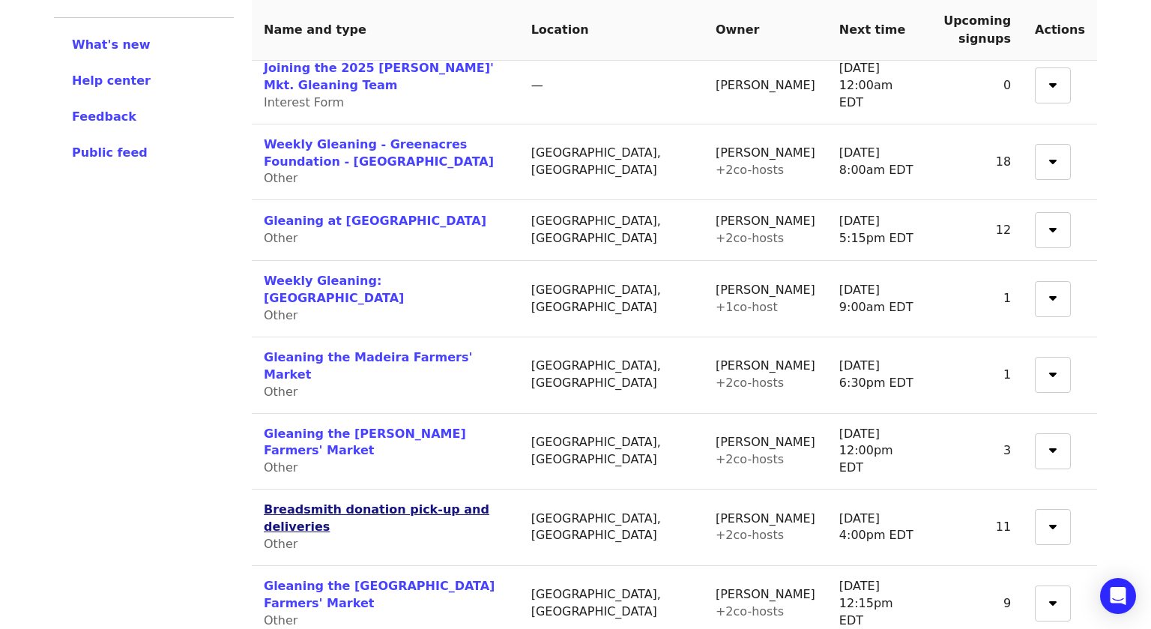
click at [296, 502] on link "Breadsmith donation pick-up and deliveries" at bounding box center [377, 517] width 226 height 31
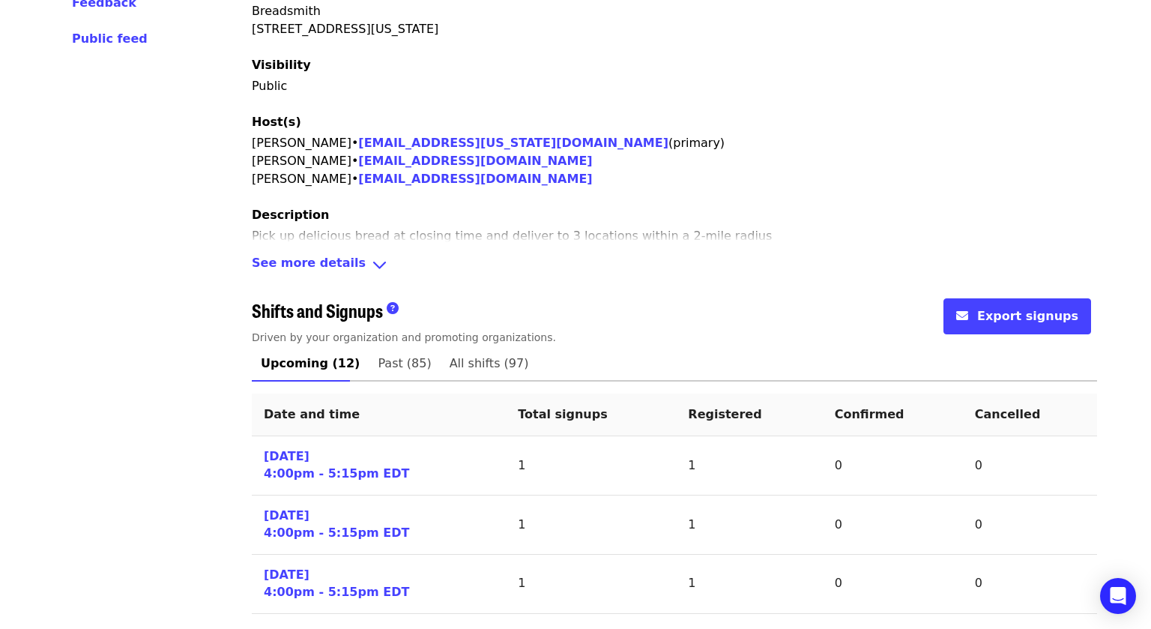
scroll to position [357, 0]
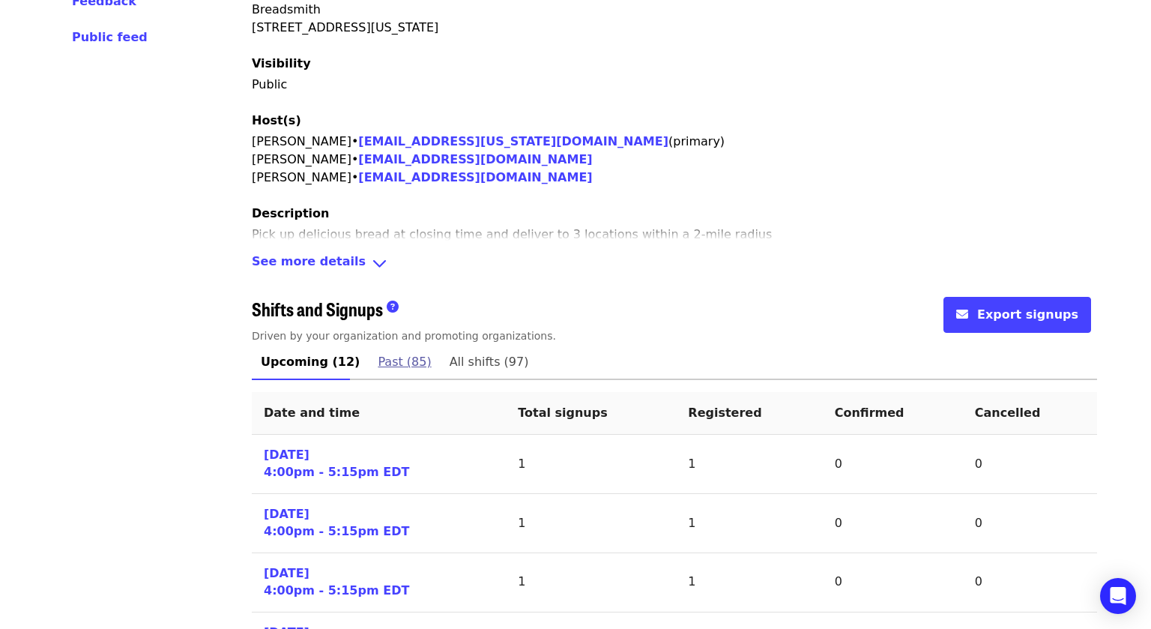
click at [392, 356] on span "Past (85)" at bounding box center [404, 361] width 53 height 21
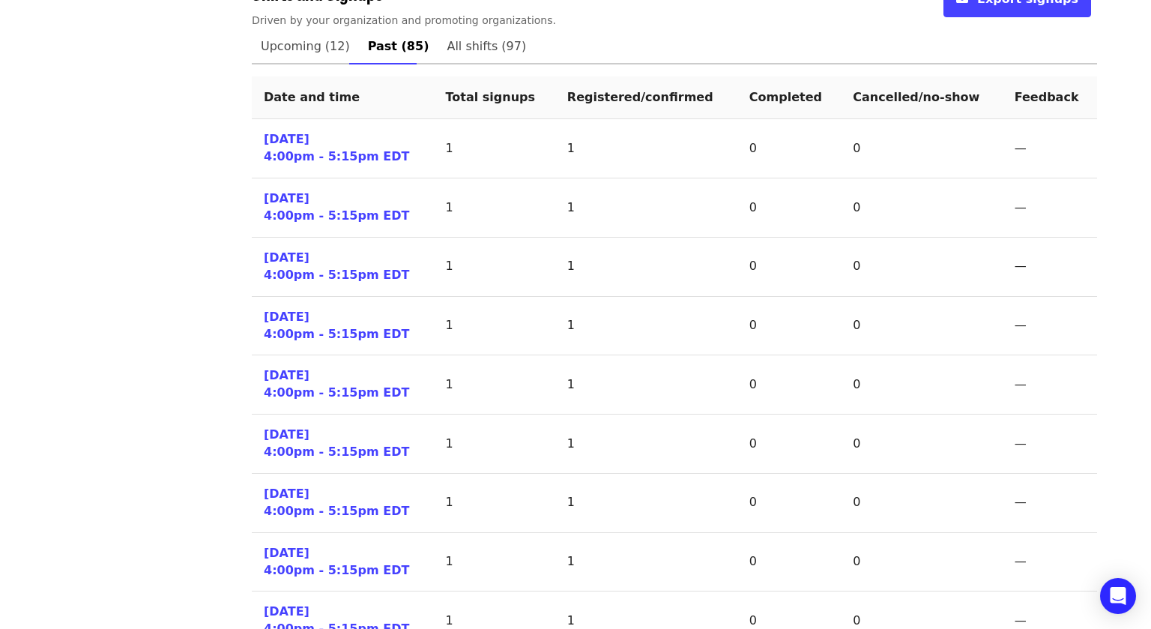
scroll to position [673, 0]
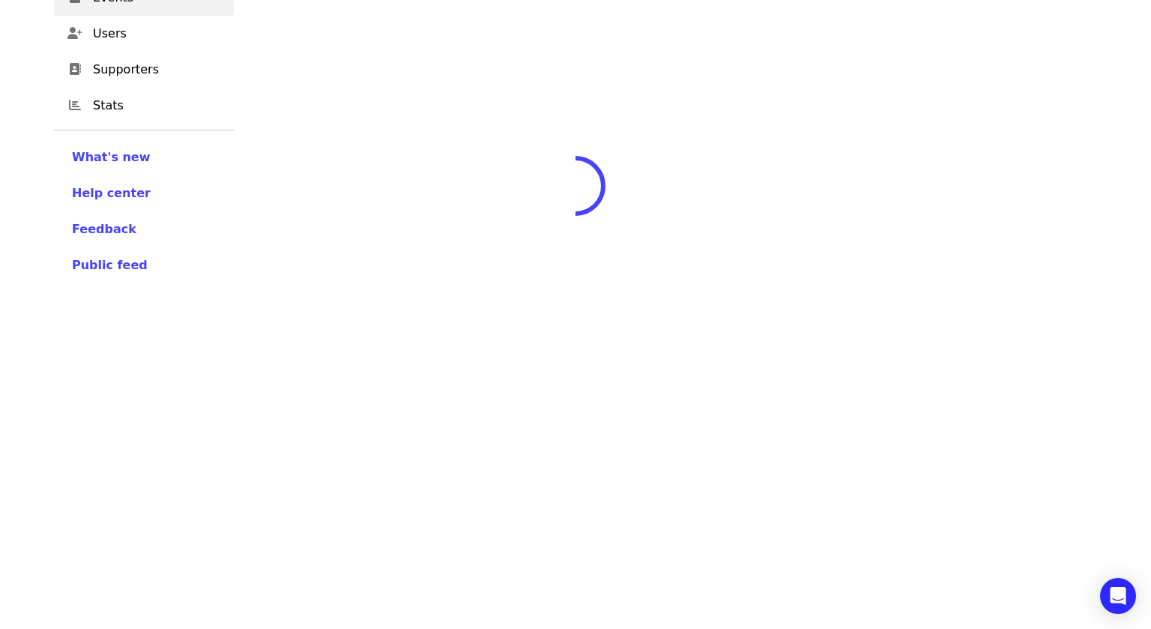
scroll to position [241, 0]
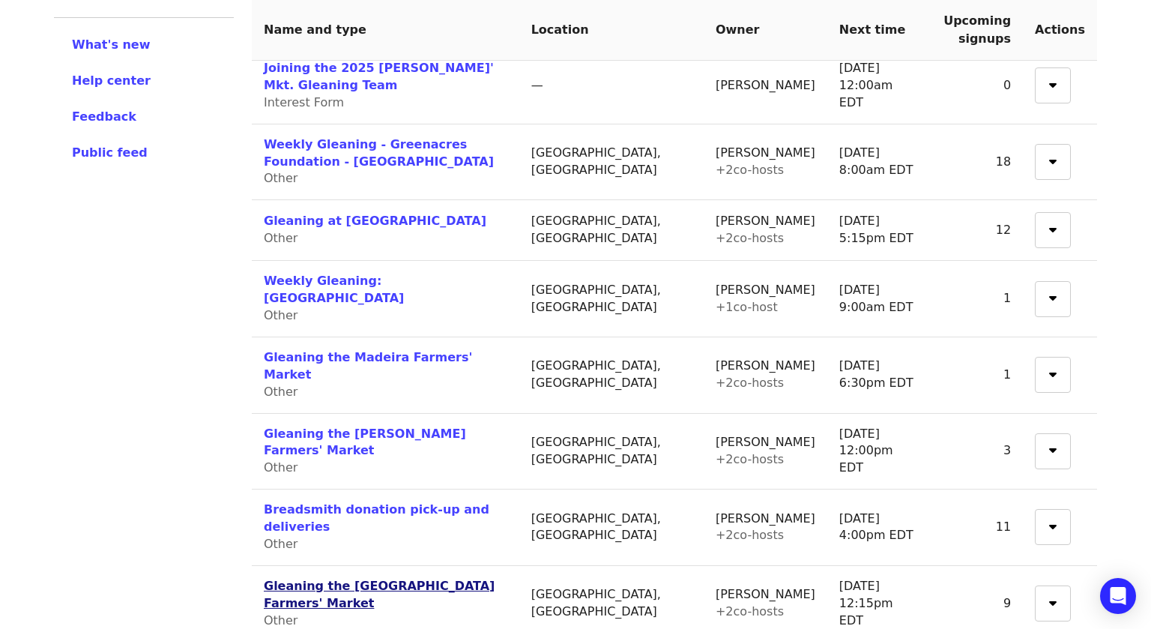
click at [274, 579] on link "Gleaning the [GEOGRAPHIC_DATA] Farmers' Market" at bounding box center [379, 594] width 231 height 31
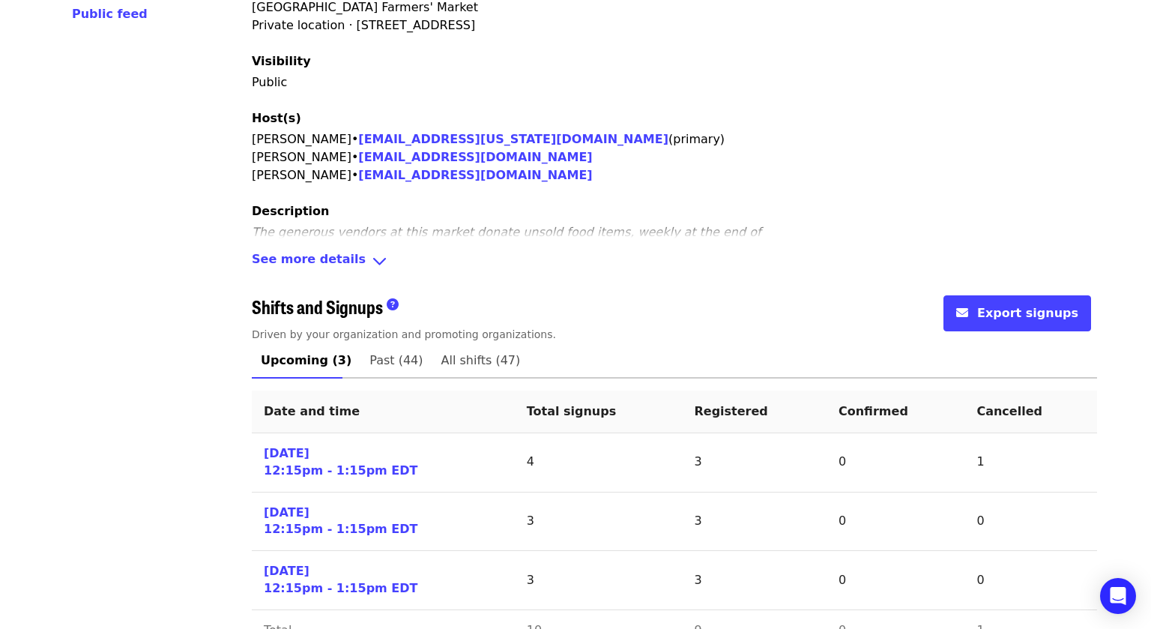
scroll to position [399, 0]
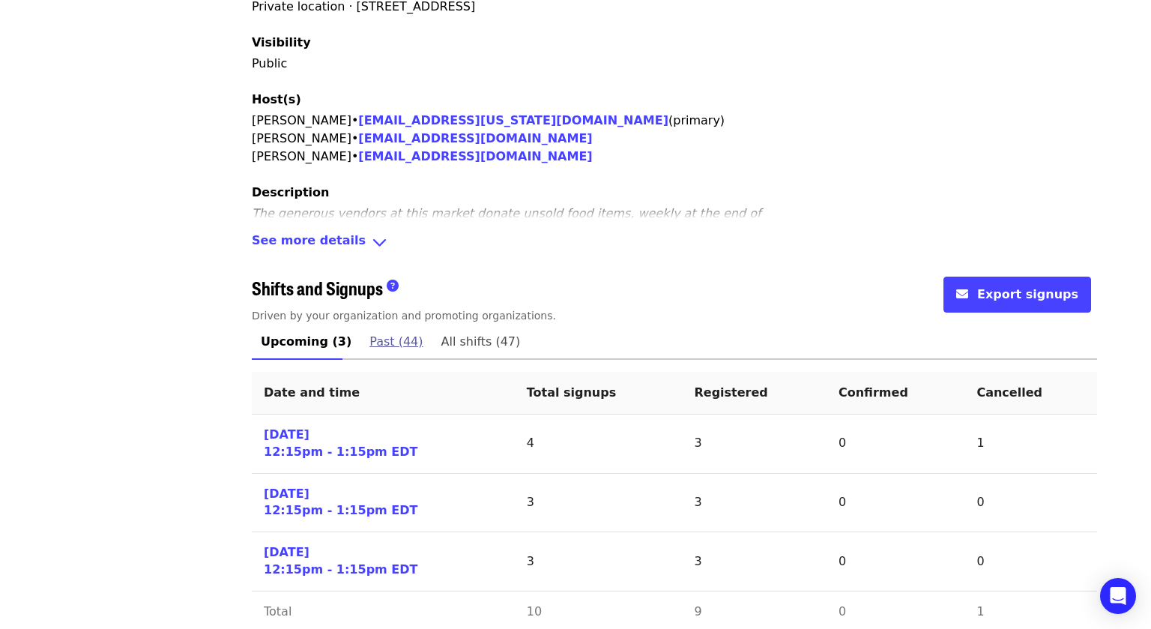
click at [383, 331] on span "Past (44)" at bounding box center [395, 341] width 53 height 21
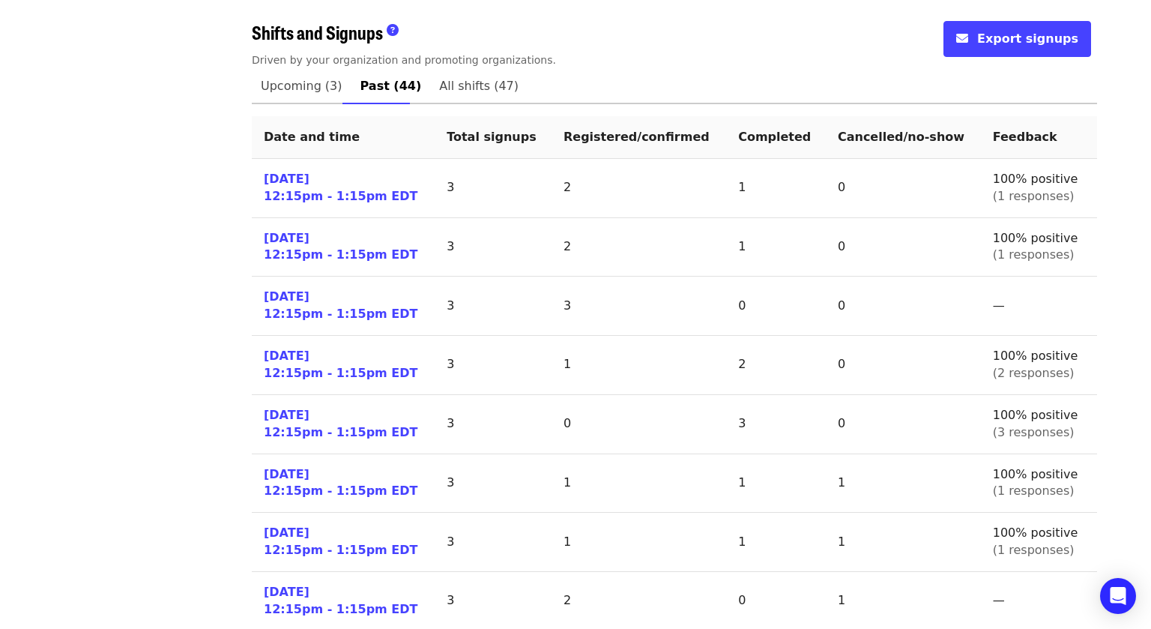
scroll to position [657, 0]
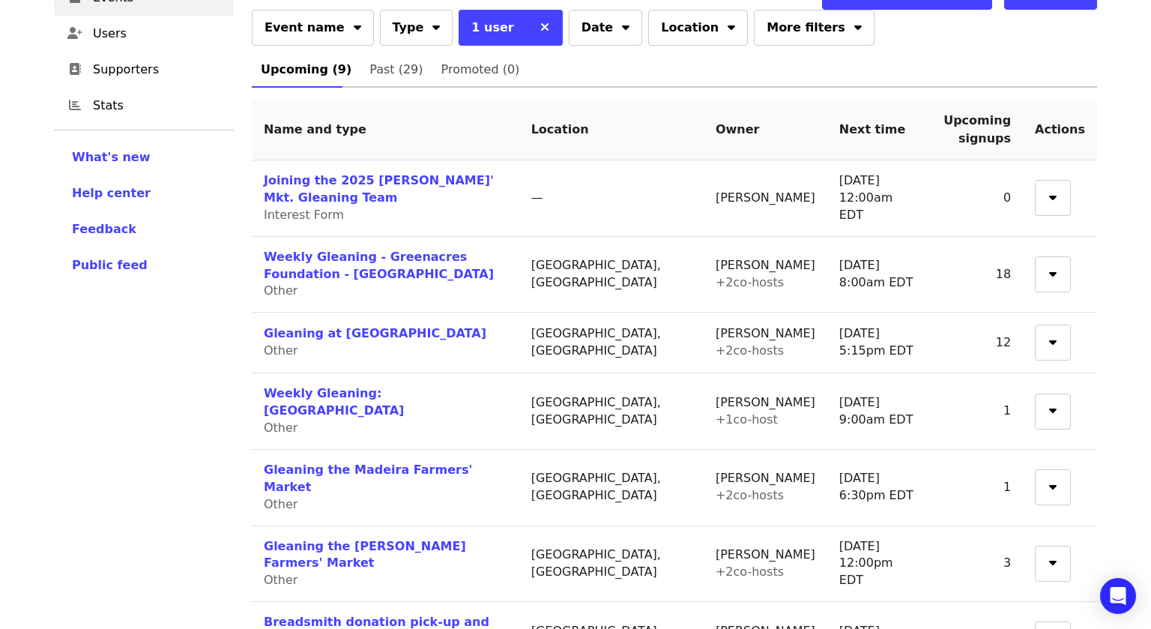
scroll to position [241, 0]
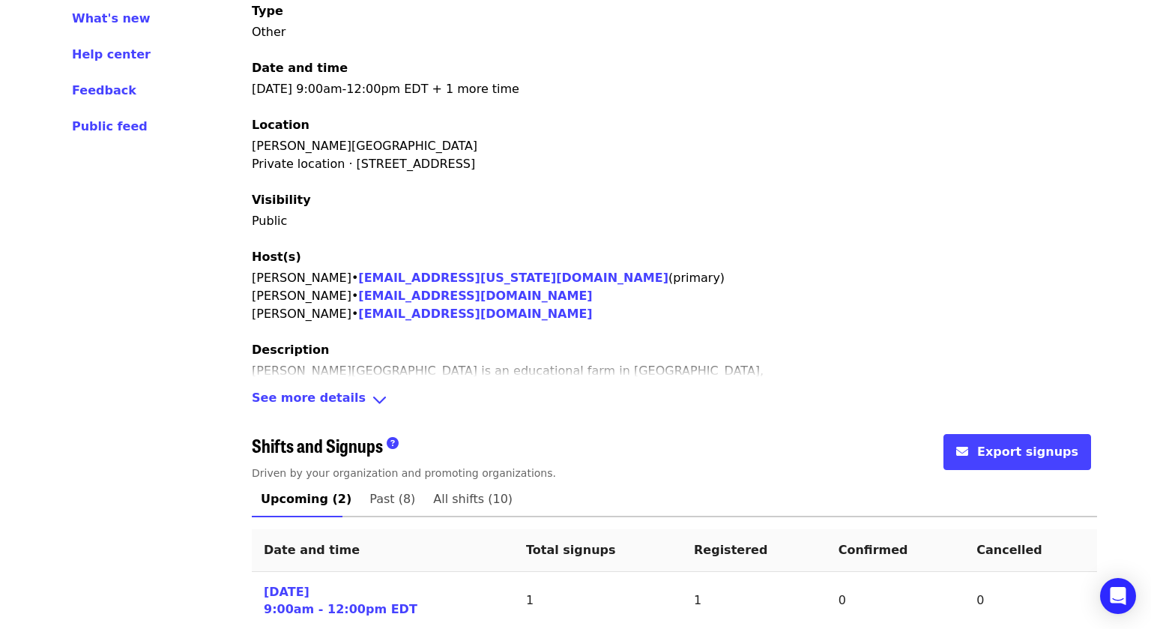
scroll to position [363, 0]
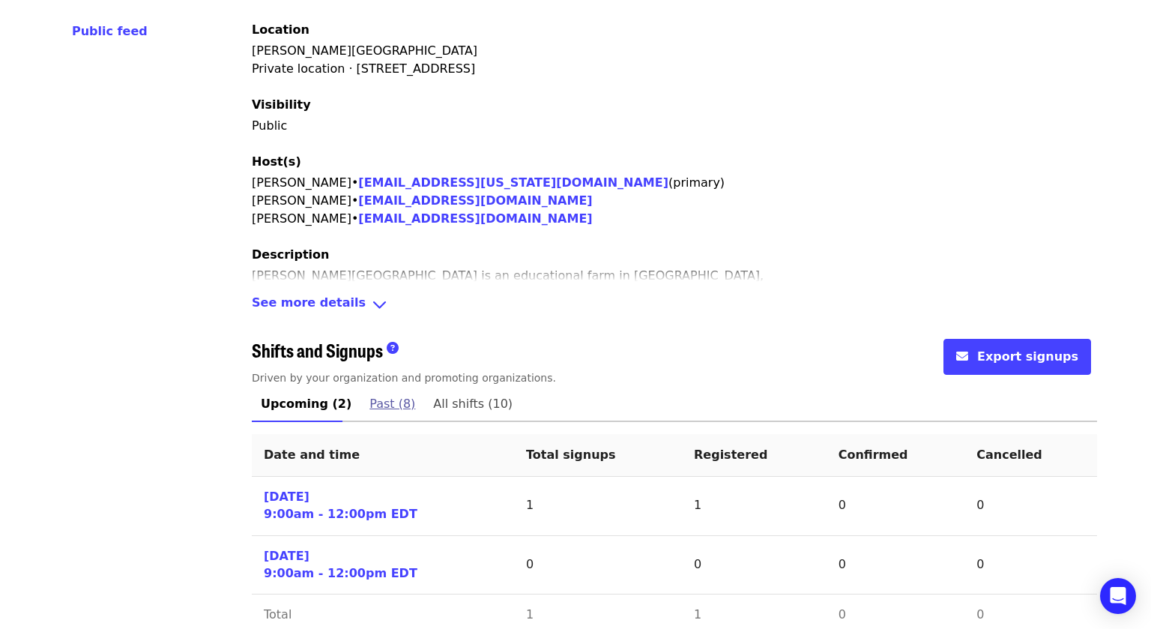
click at [371, 393] on span "Past (8)" at bounding box center [392, 403] width 46 height 21
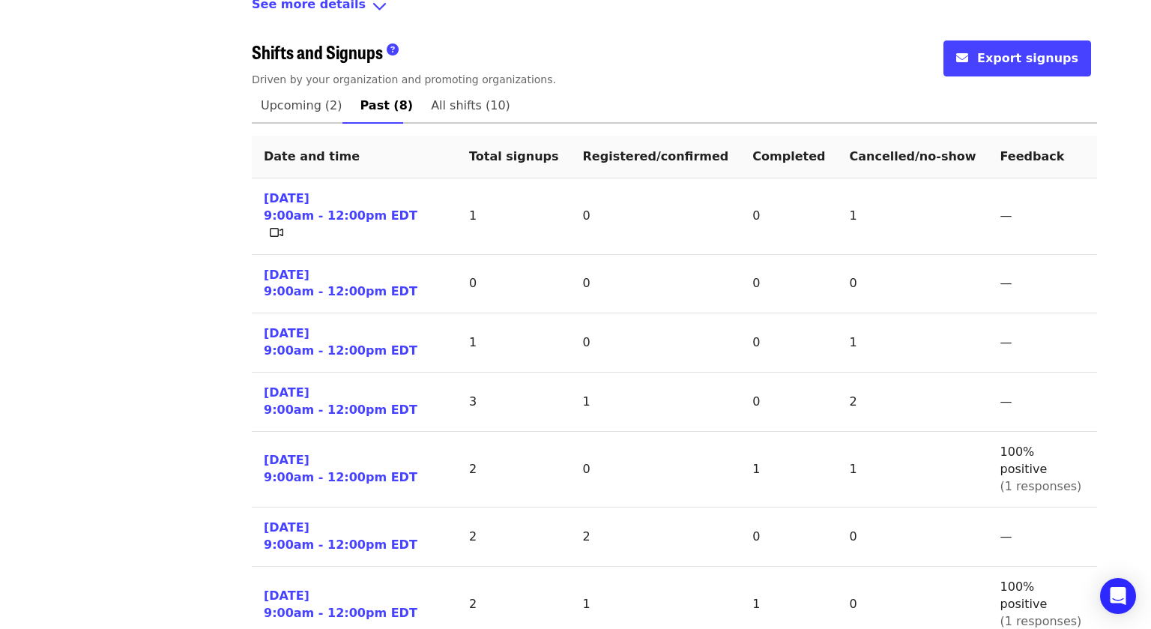
scroll to position [663, 0]
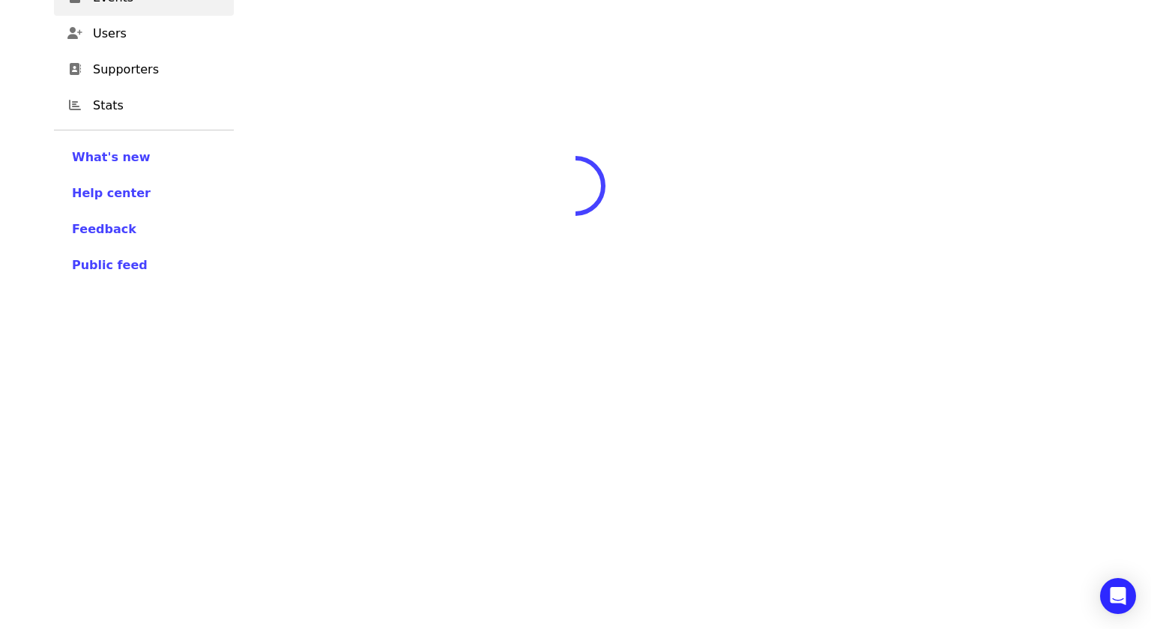
scroll to position [363, 0]
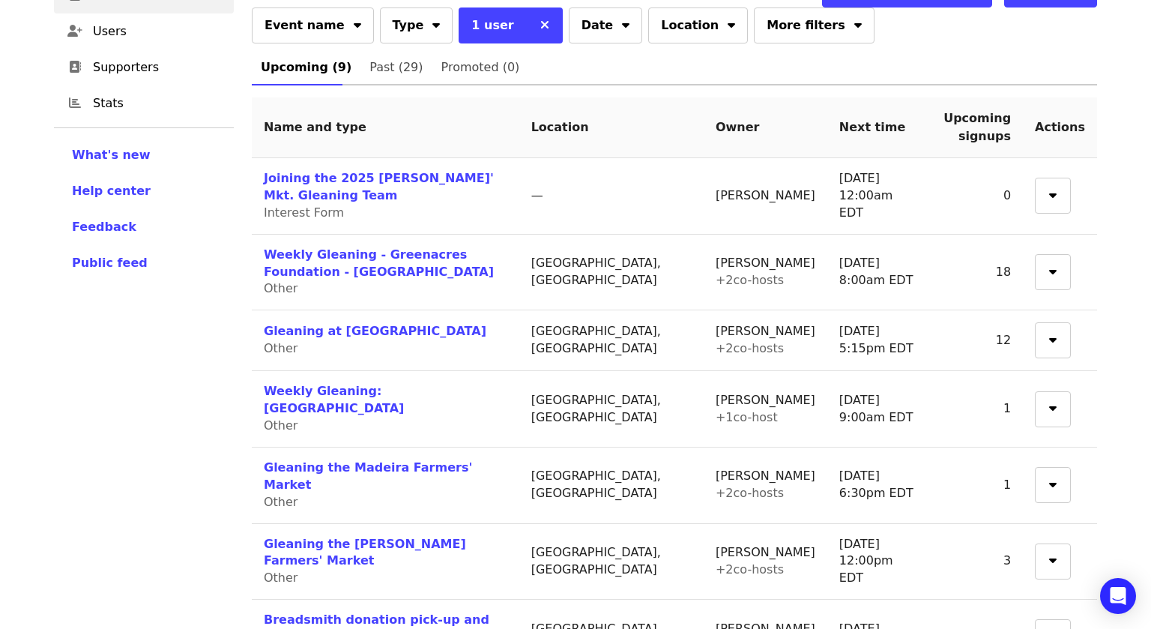
scroll to position [132, 0]
click at [369, 64] on span "Past (29)" at bounding box center [395, 66] width 53 height 21
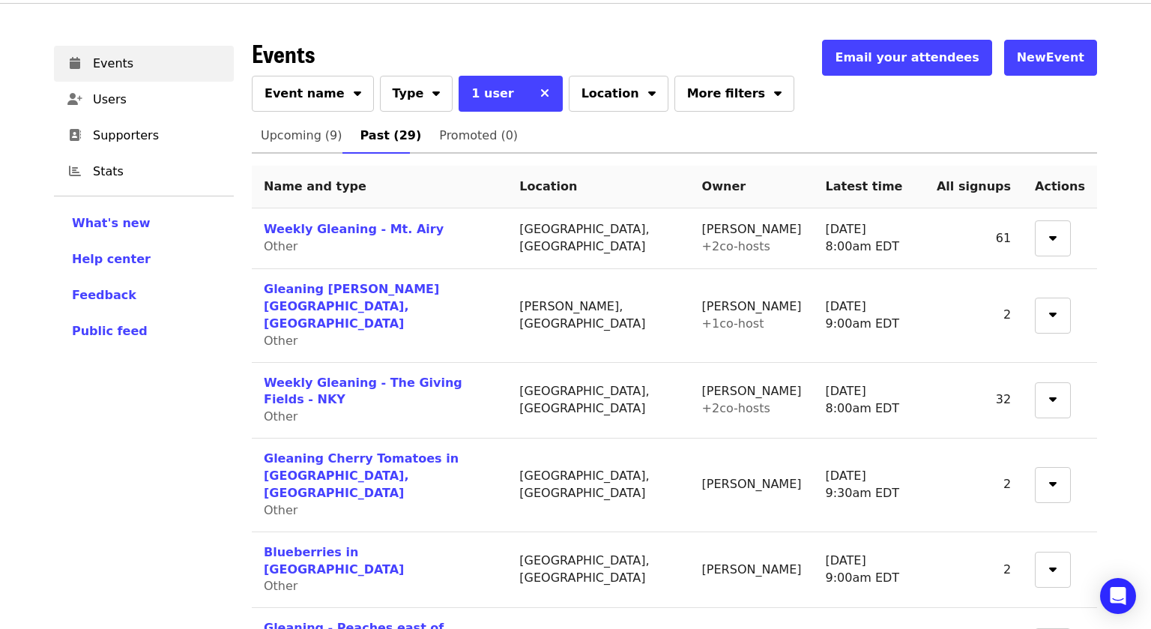
scroll to position [65, 0]
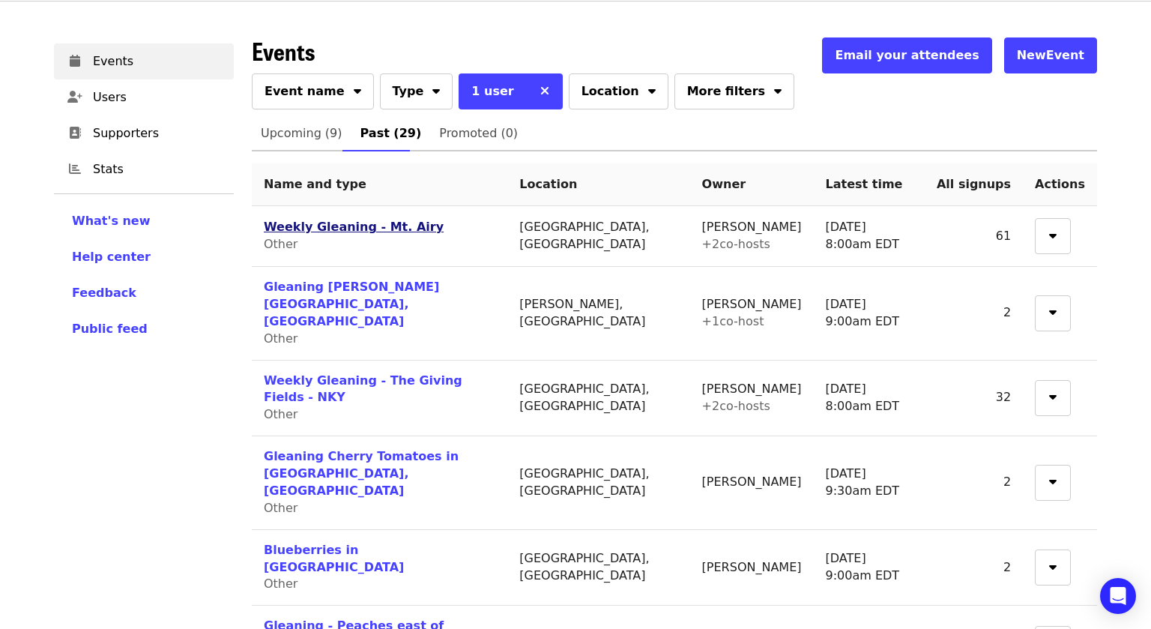
click at [335, 231] on link "Weekly Gleaning - Mt. Airy" at bounding box center [354, 227] width 180 height 14
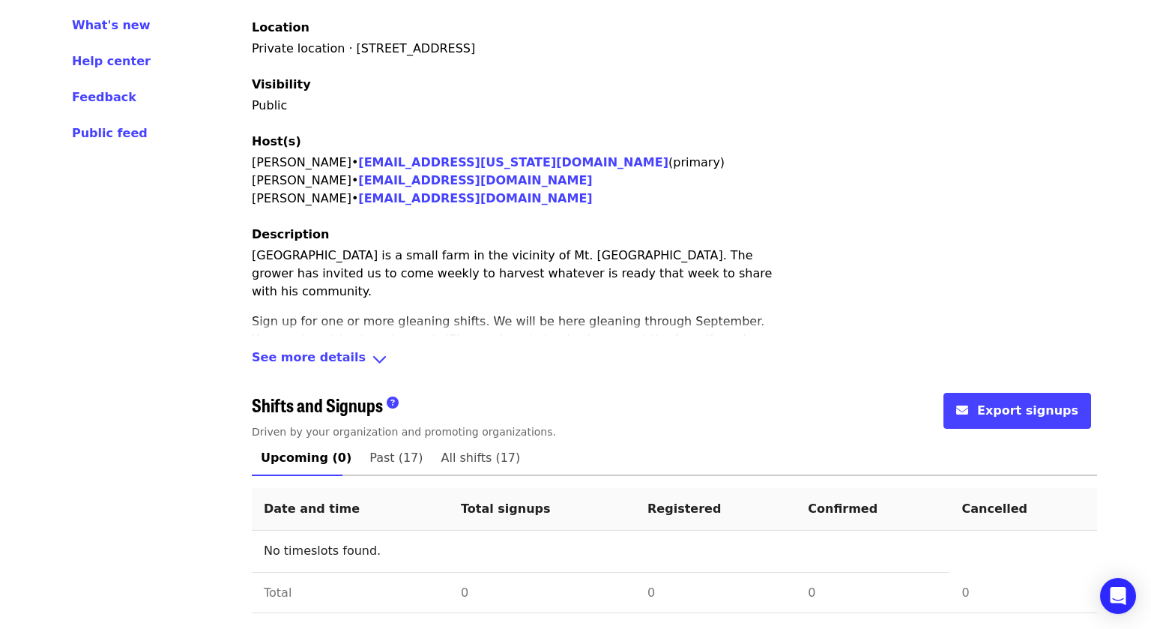
scroll to position [257, 0]
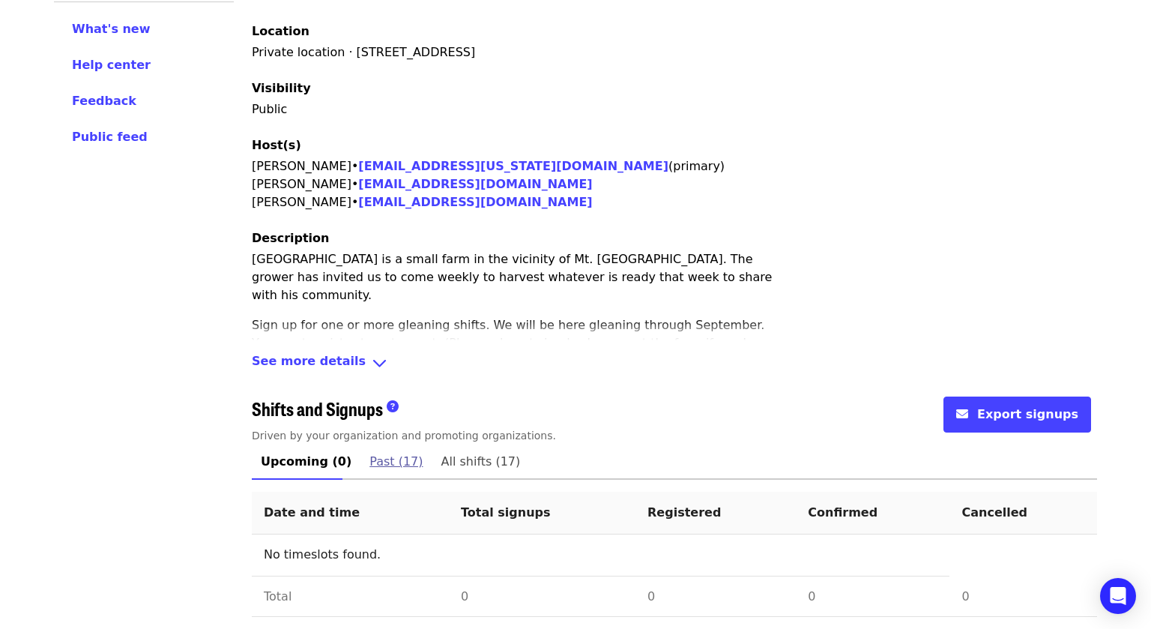
click at [376, 462] on span "Past (17)" at bounding box center [395, 461] width 53 height 21
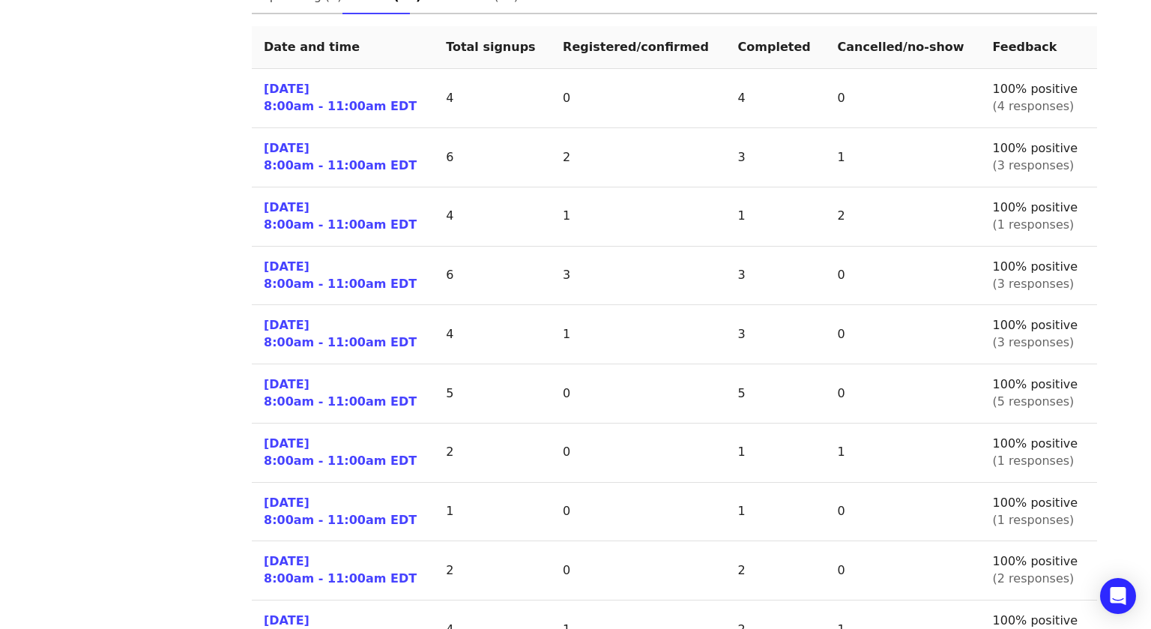
scroll to position [728, 0]
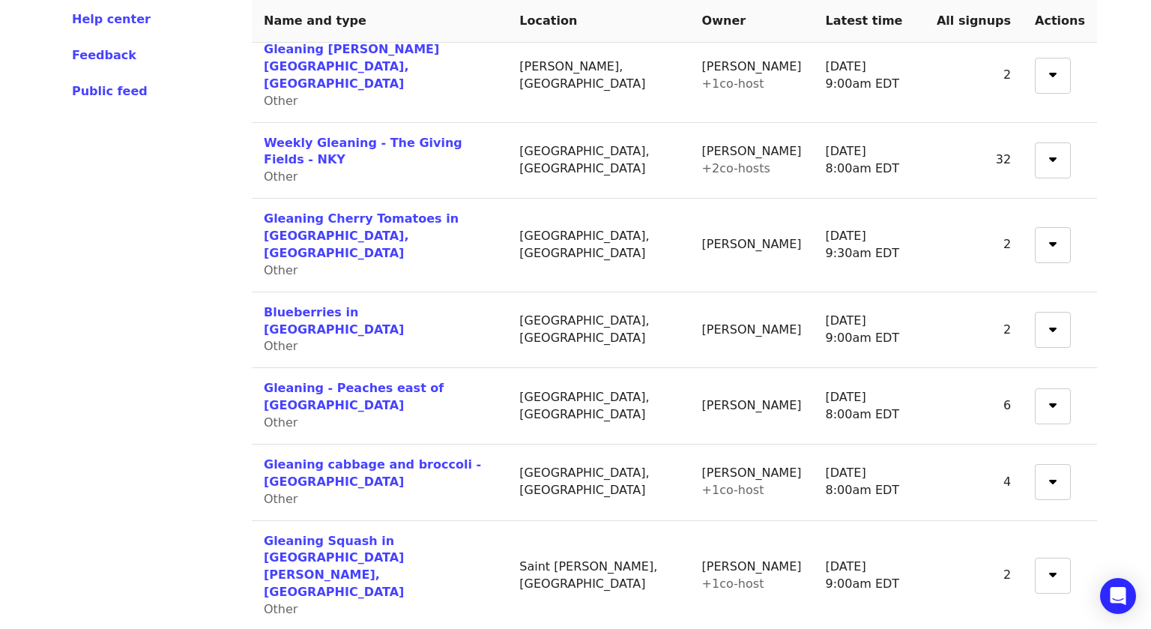
scroll to position [309, 0]
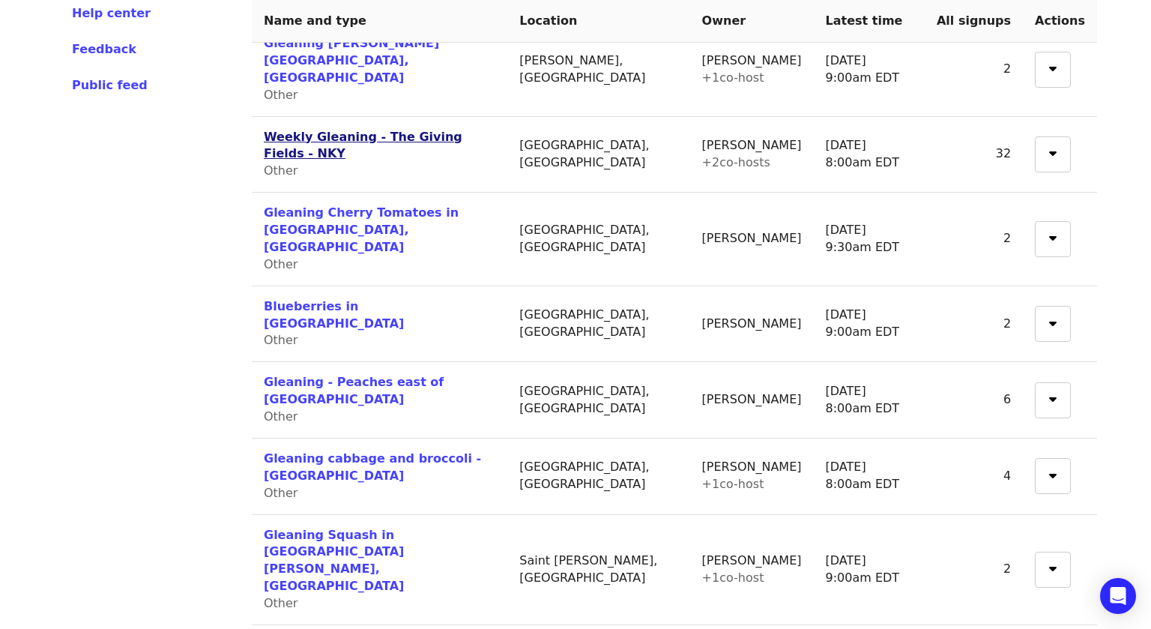
click at [436, 130] on link "Weekly Gleaning - The Giving Fields - NKY" at bounding box center [363, 145] width 199 height 31
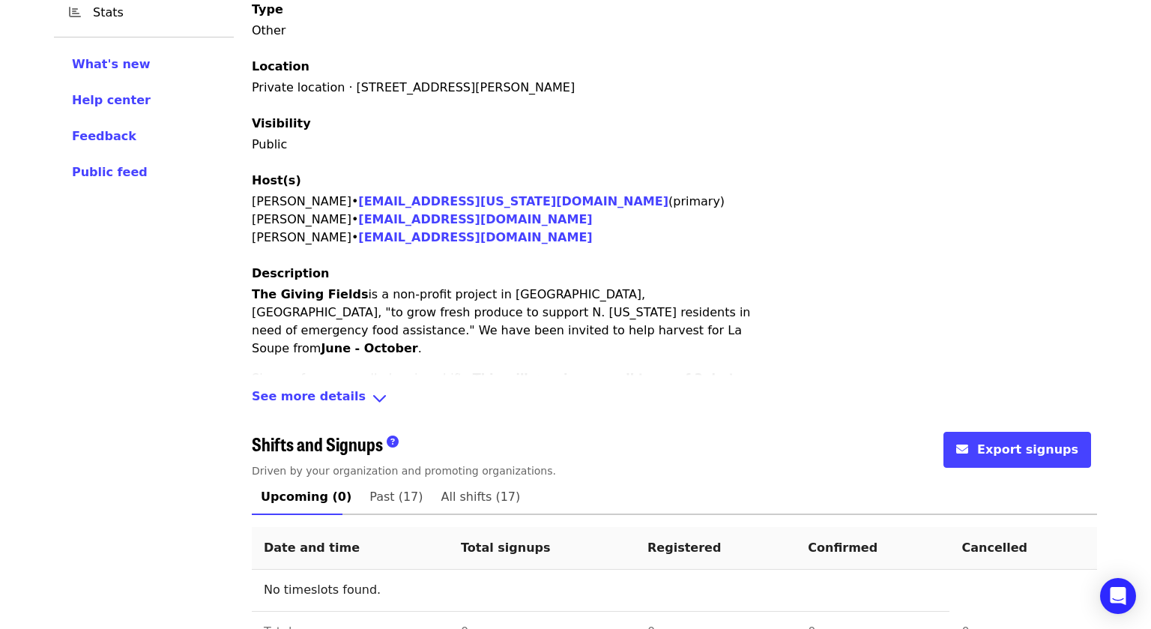
scroll to position [264, 0]
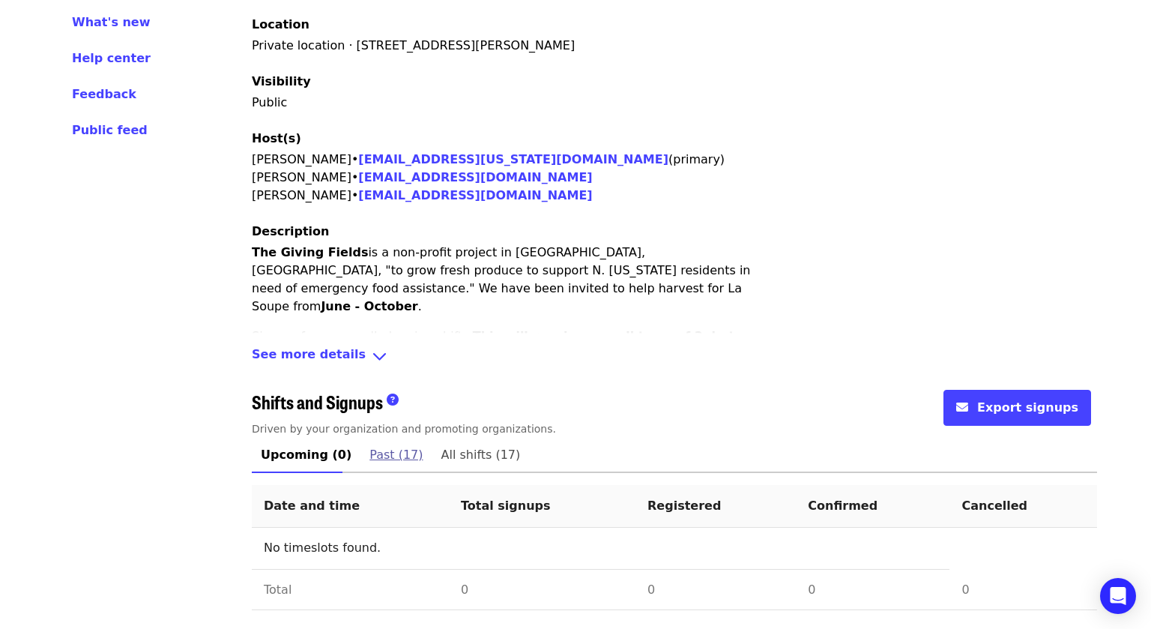
click at [375, 453] on span "Past (17)" at bounding box center [395, 454] width 53 height 21
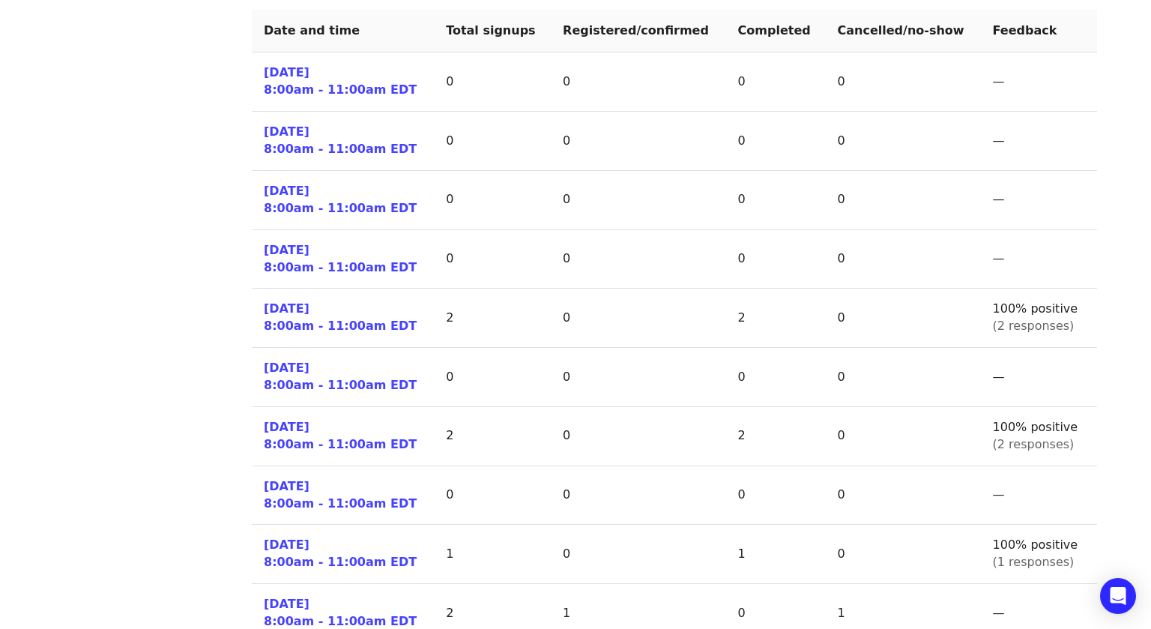
scroll to position [740, 0]
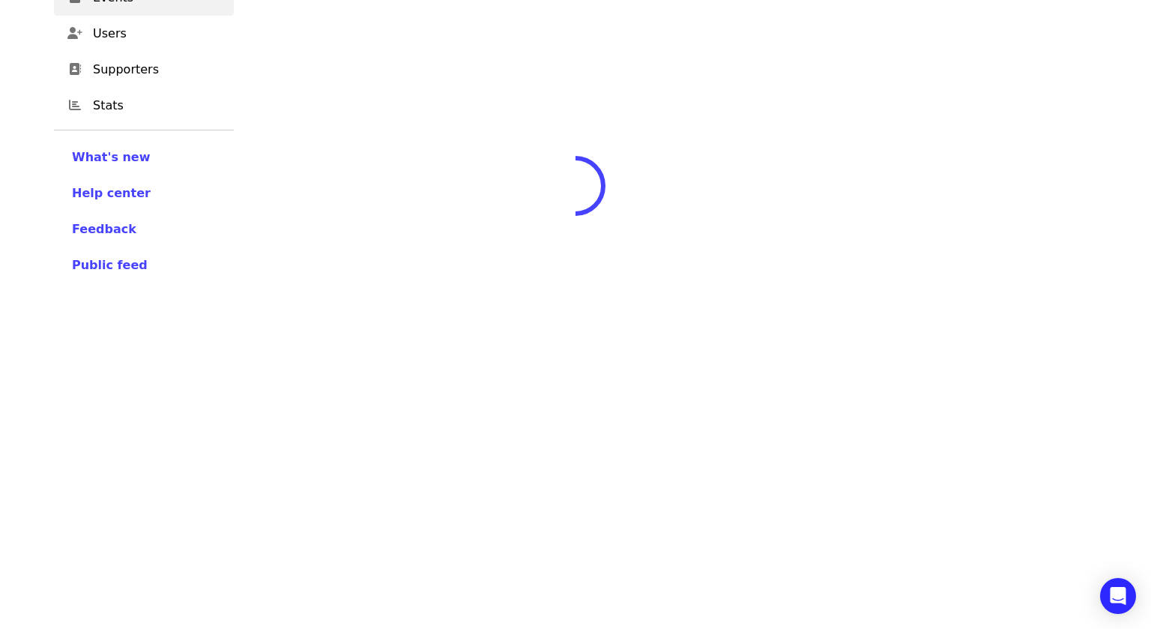
scroll to position [264, 0]
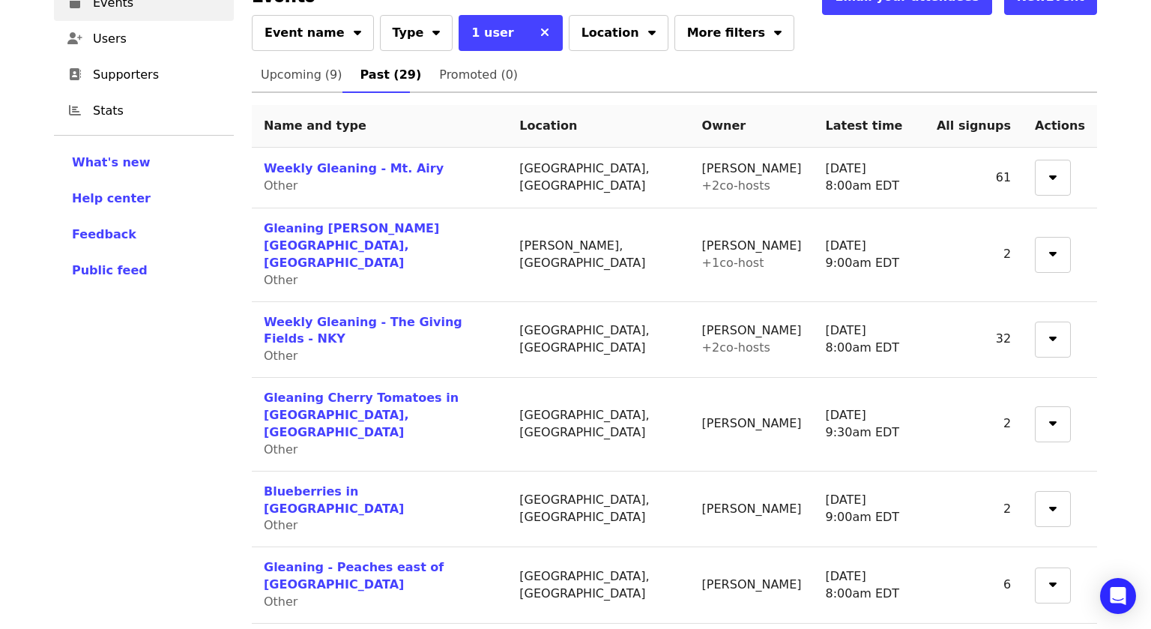
scroll to position [120, 0]
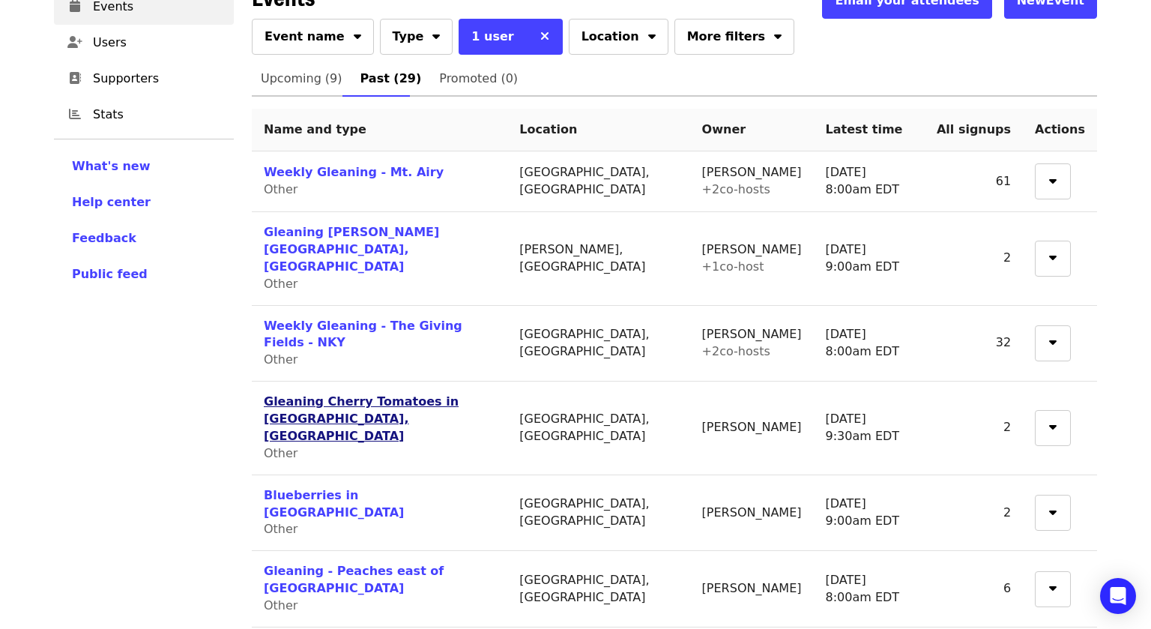
click at [293, 394] on link "Gleaning Cherry Tomatoes in [GEOGRAPHIC_DATA], [GEOGRAPHIC_DATA]" at bounding box center [361, 418] width 195 height 49
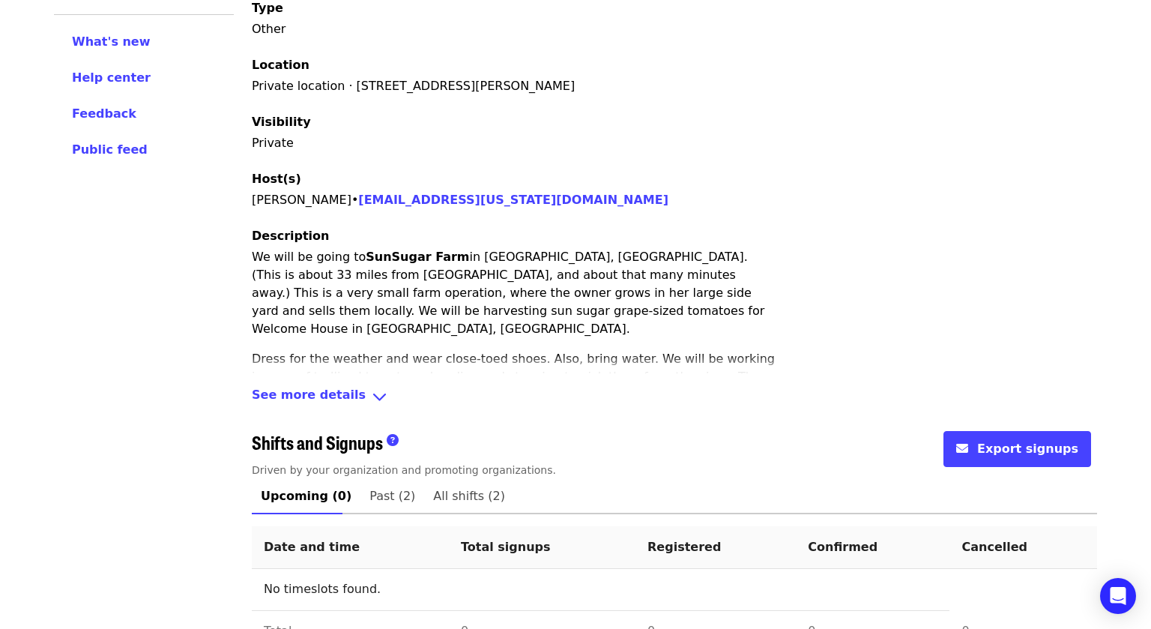
scroll to position [264, 0]
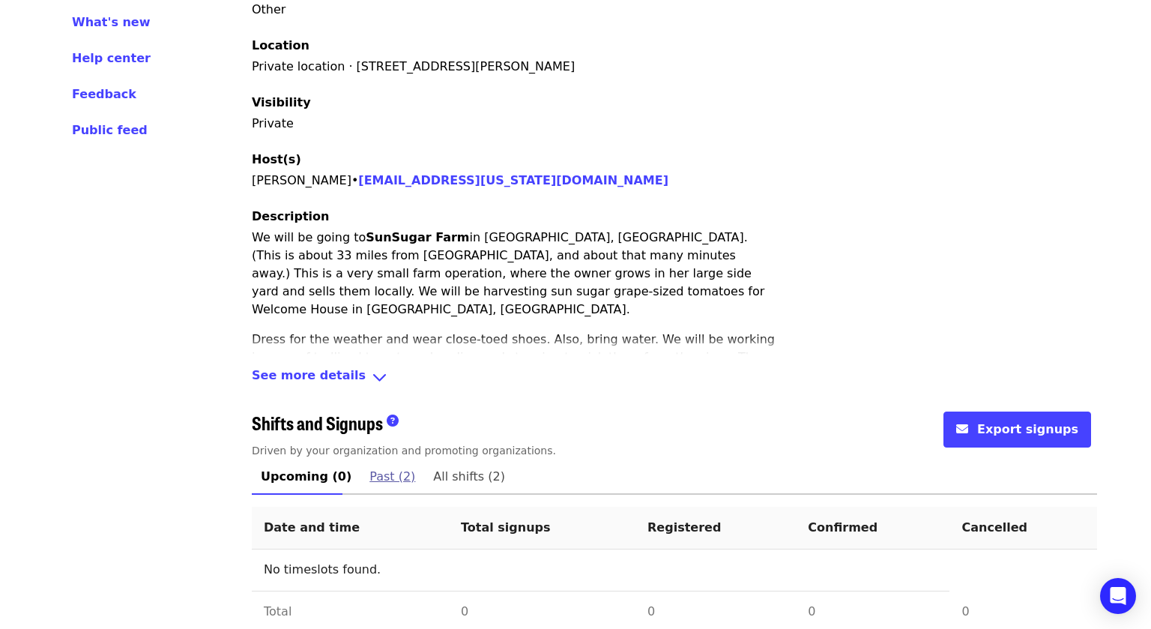
click at [378, 466] on span "Past (2)" at bounding box center [392, 476] width 46 height 21
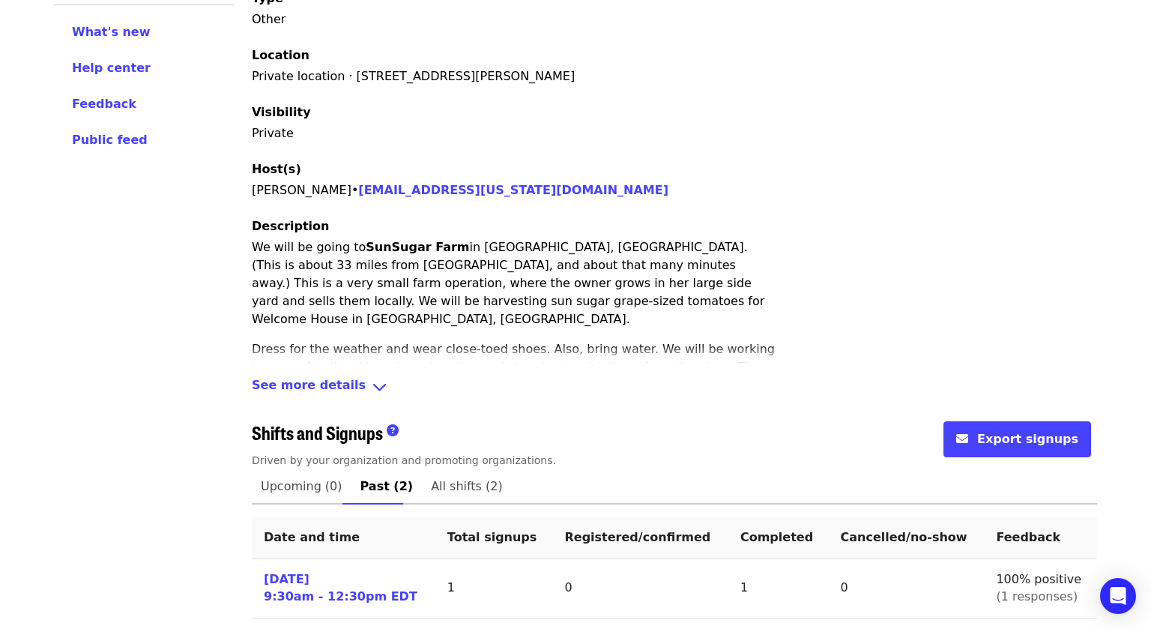
scroll to position [356, 0]
